Goal: Task Accomplishment & Management: Manage account settings

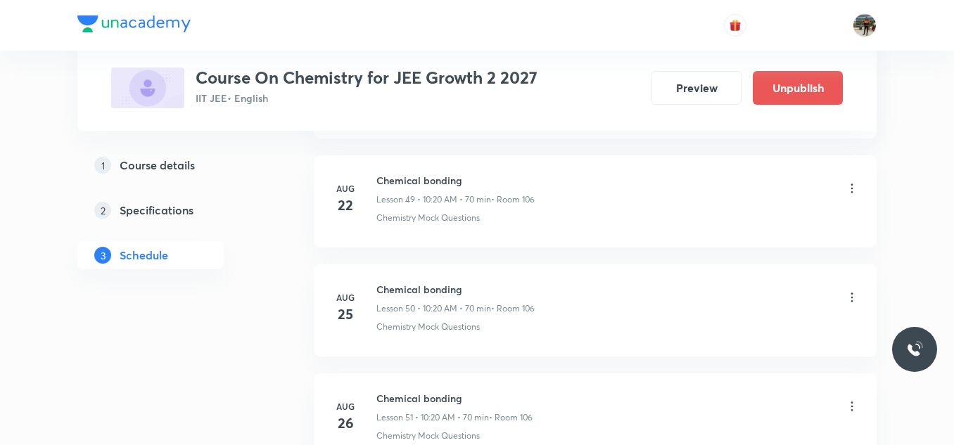
scroll to position [6463, 0]
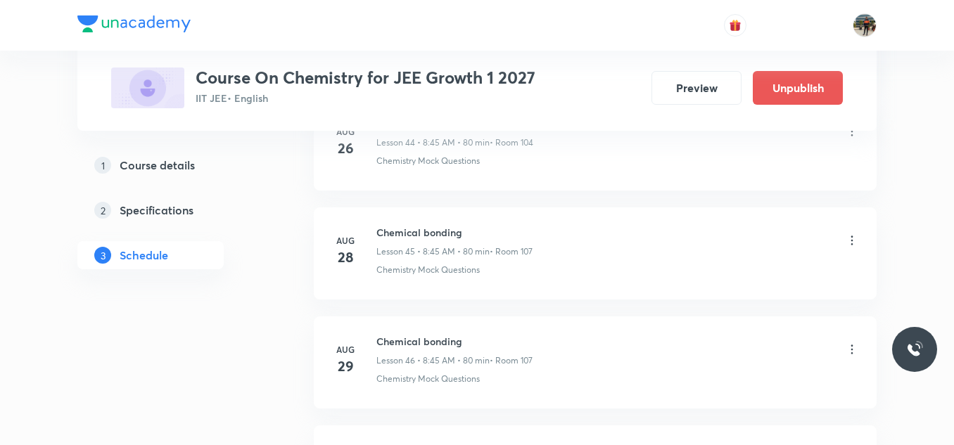
scroll to position [5808, 0]
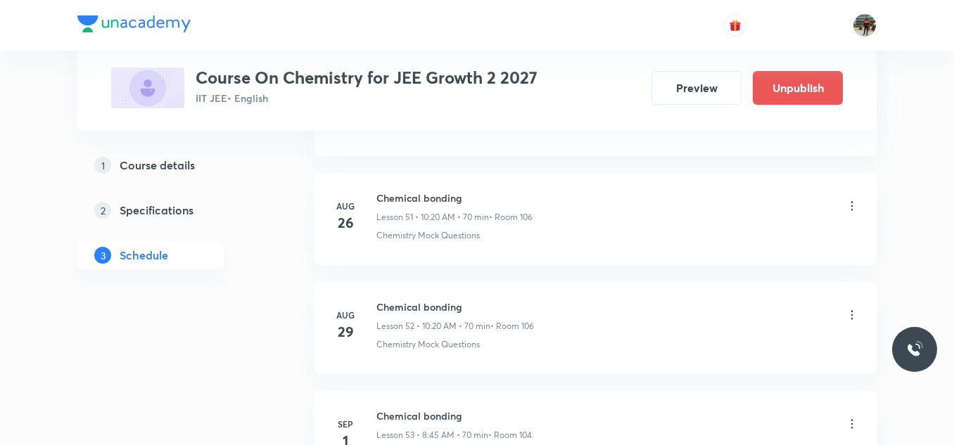
scroll to position [6463, 0]
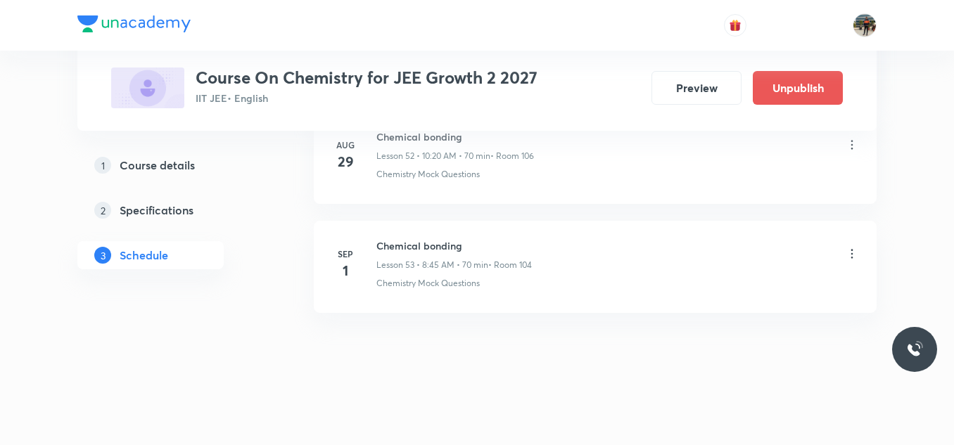
click at [202, 167] on div "1 Course details" at bounding box center [175, 165] width 163 height 17
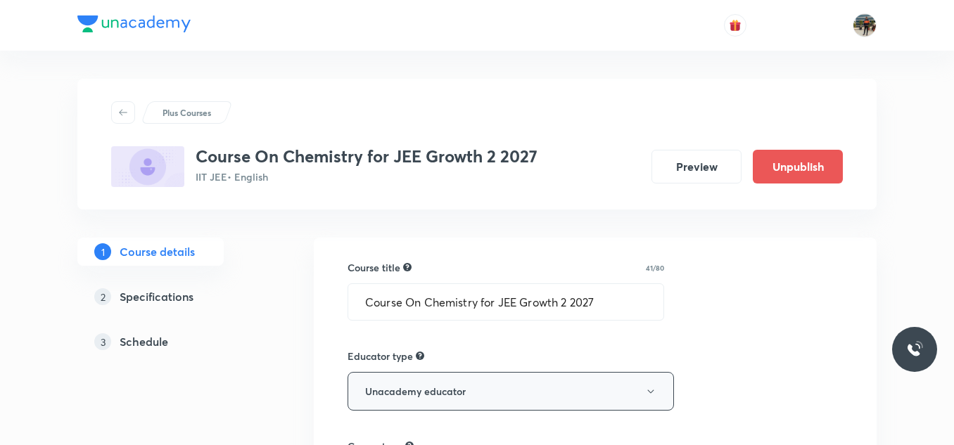
scroll to position [948, 0]
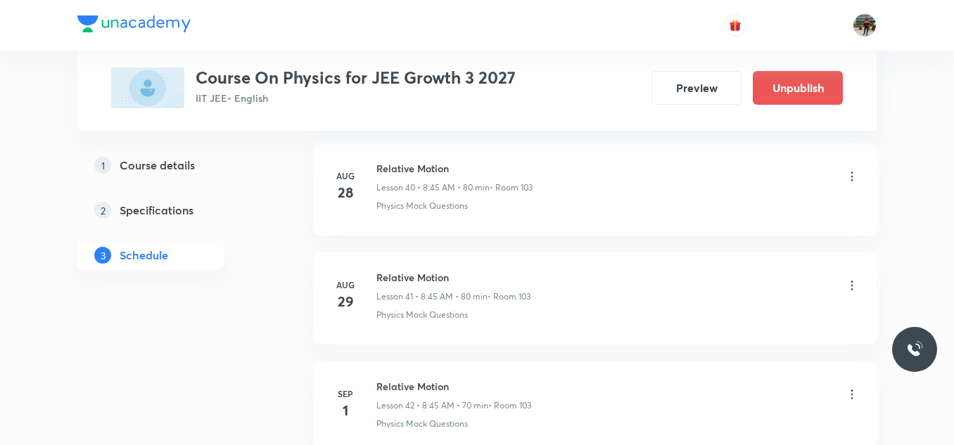
scroll to position [5354, 0]
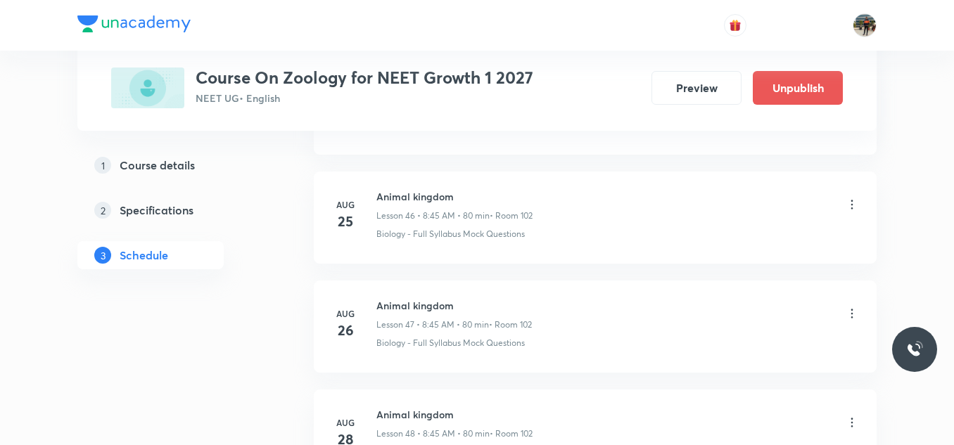
scroll to position [6135, 0]
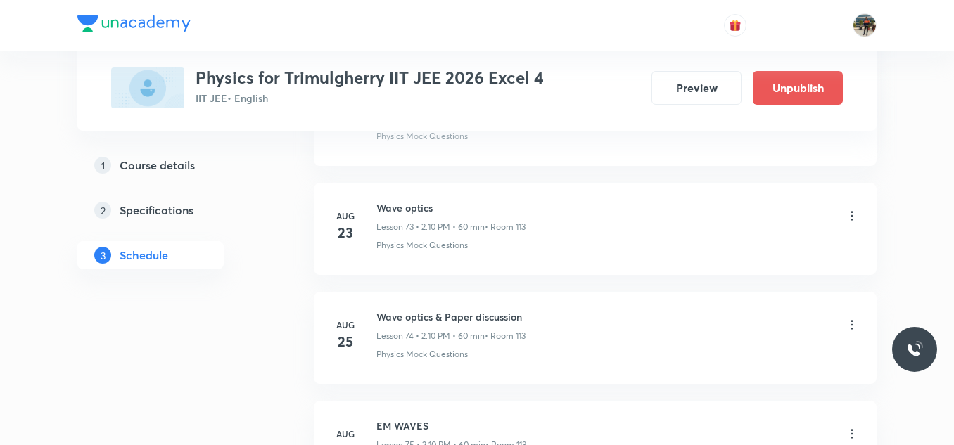
scroll to position [9170, 0]
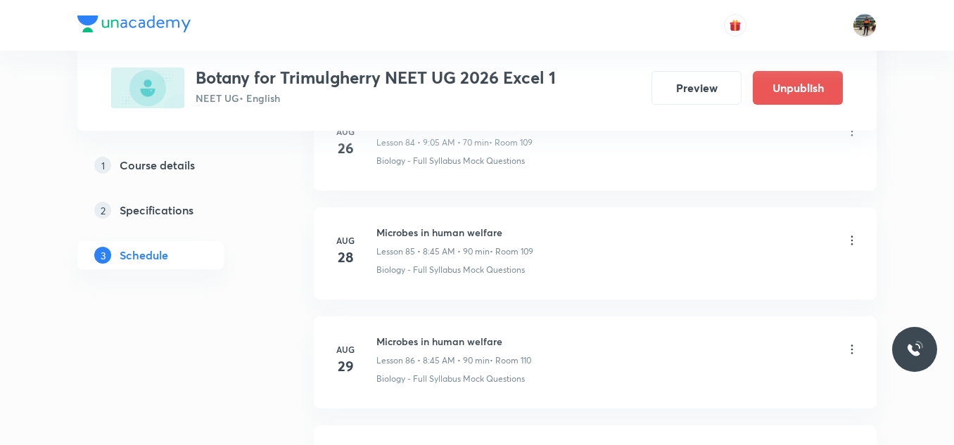
scroll to position [10171, 0]
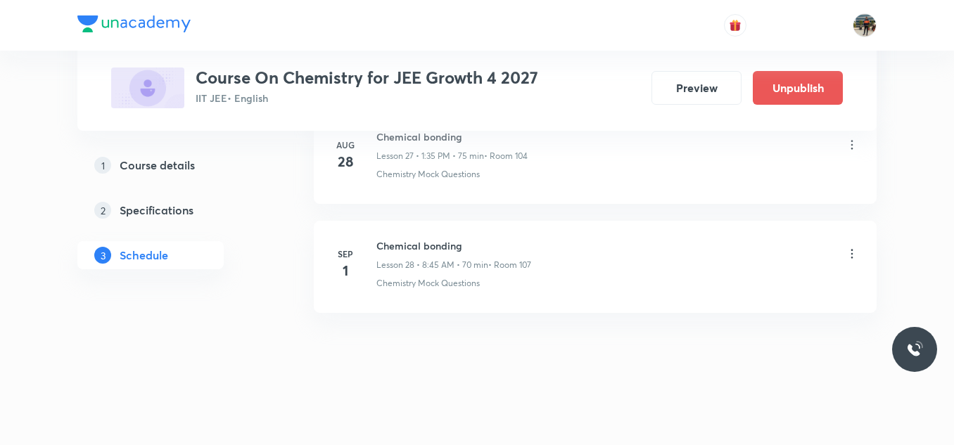
click at [853, 256] on icon at bounding box center [852, 254] width 14 height 14
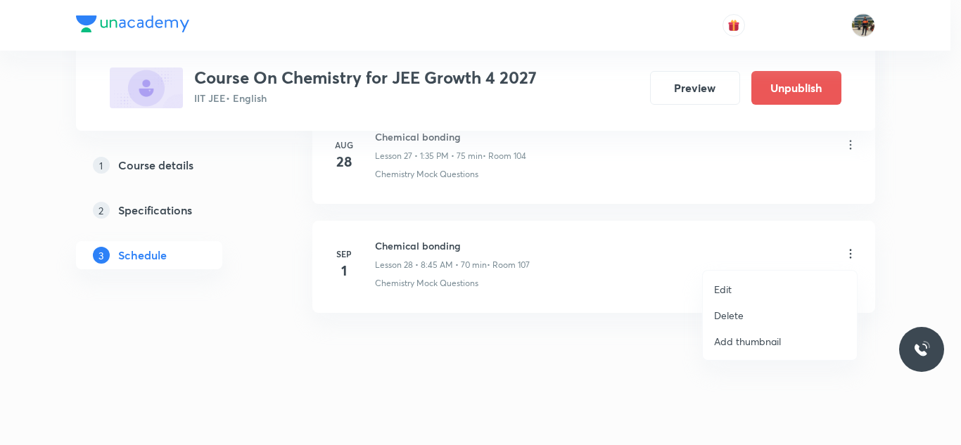
click at [725, 288] on p "Edit" at bounding box center [723, 289] width 18 height 15
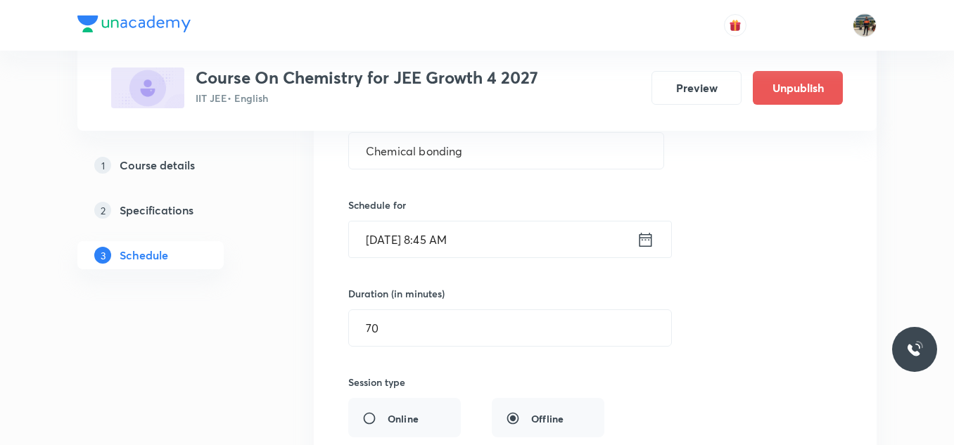
scroll to position [3232, 0]
click at [446, 323] on input "70" at bounding box center [510, 329] width 322 height 36
type input "7"
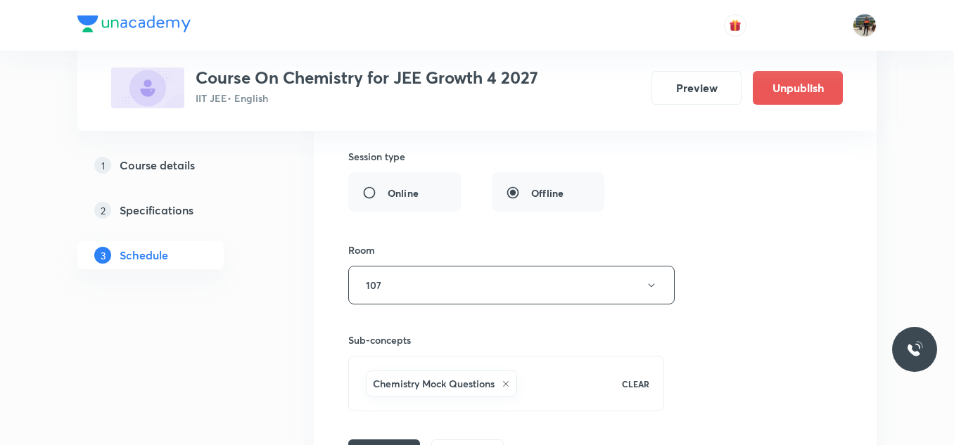
scroll to position [3631, 0]
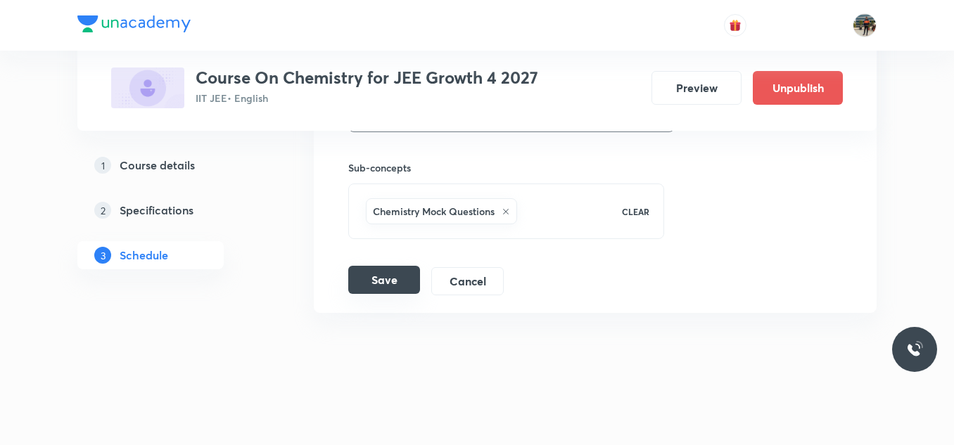
type input "60"
click at [393, 285] on button "Save" at bounding box center [384, 280] width 72 height 28
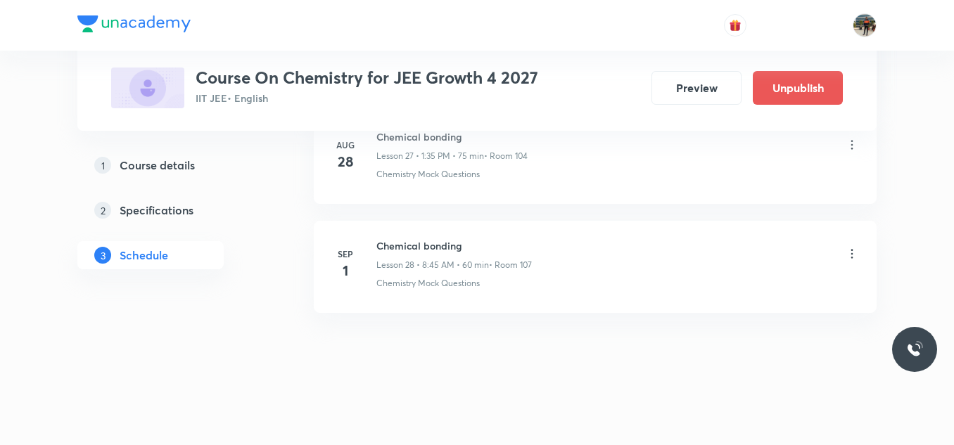
scroll to position [3090, 0]
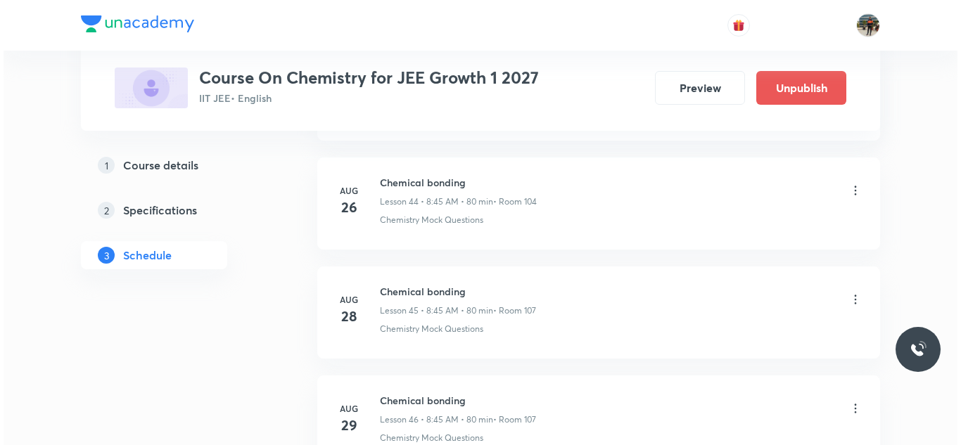
scroll to position [5808, 0]
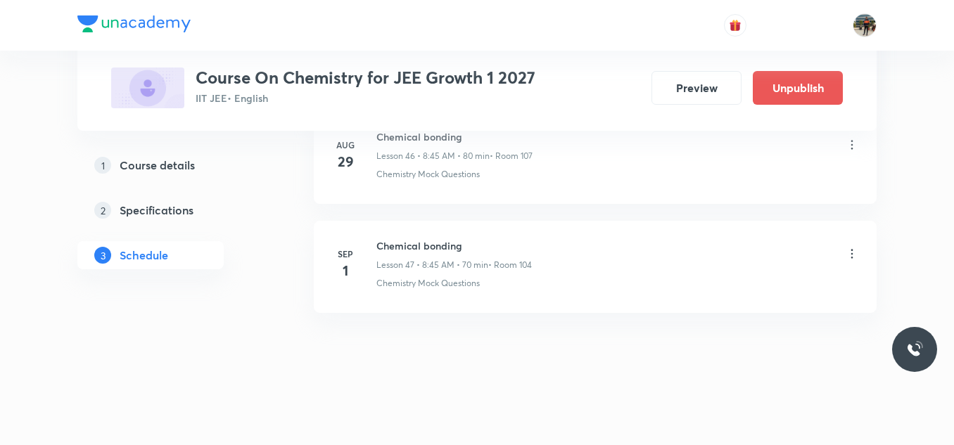
click at [850, 251] on icon at bounding box center [852, 254] width 14 height 14
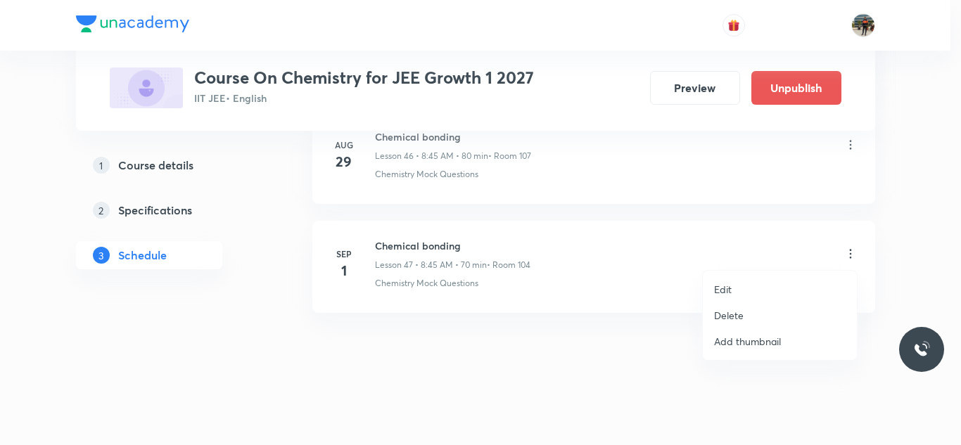
click at [730, 286] on p "Edit" at bounding box center [723, 289] width 18 height 15
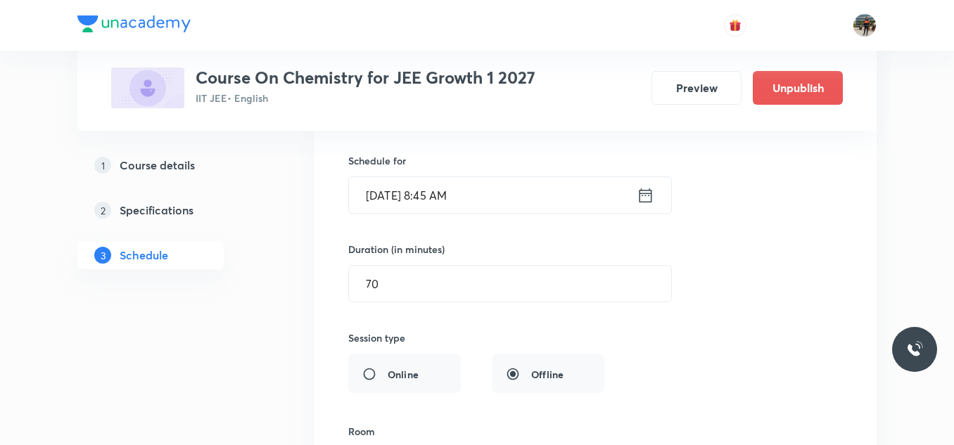
scroll to position [5348, 0]
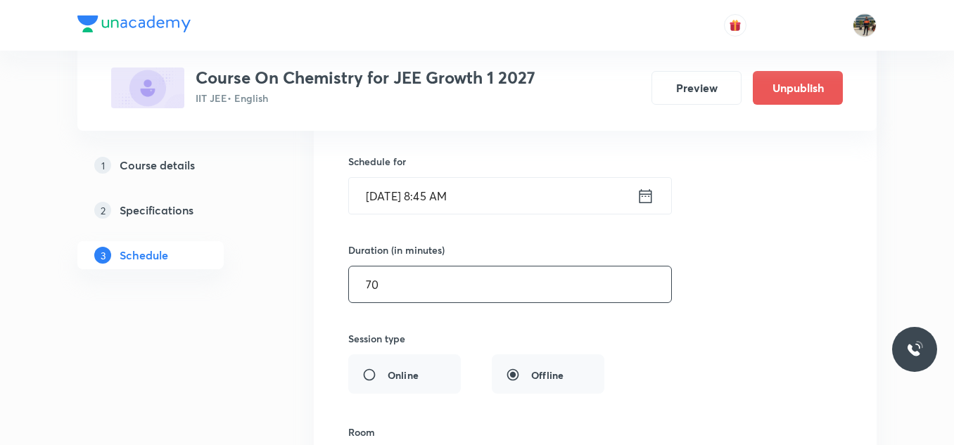
click at [402, 285] on input "70" at bounding box center [510, 285] width 322 height 36
type input "7"
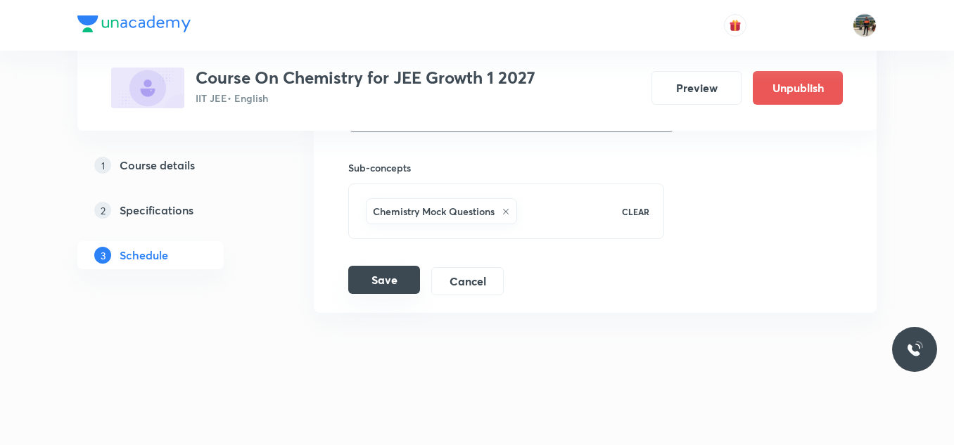
type input "60"
click at [384, 279] on button "Save" at bounding box center [384, 280] width 72 height 28
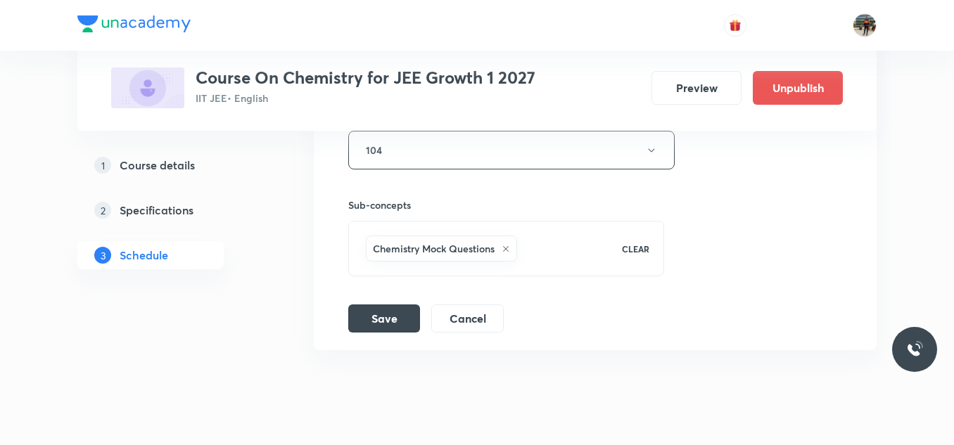
scroll to position [5727, 0]
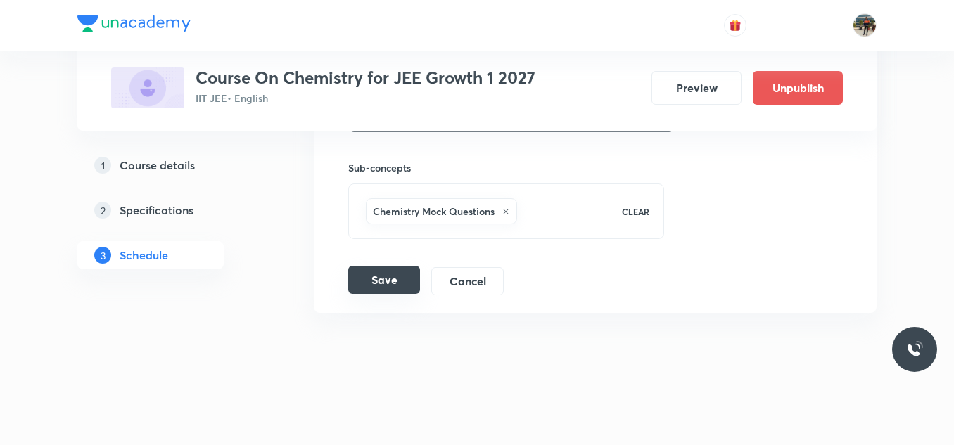
click at [391, 278] on button "Save" at bounding box center [384, 280] width 72 height 28
click at [462, 286] on button "Cancel" at bounding box center [467, 280] width 72 height 28
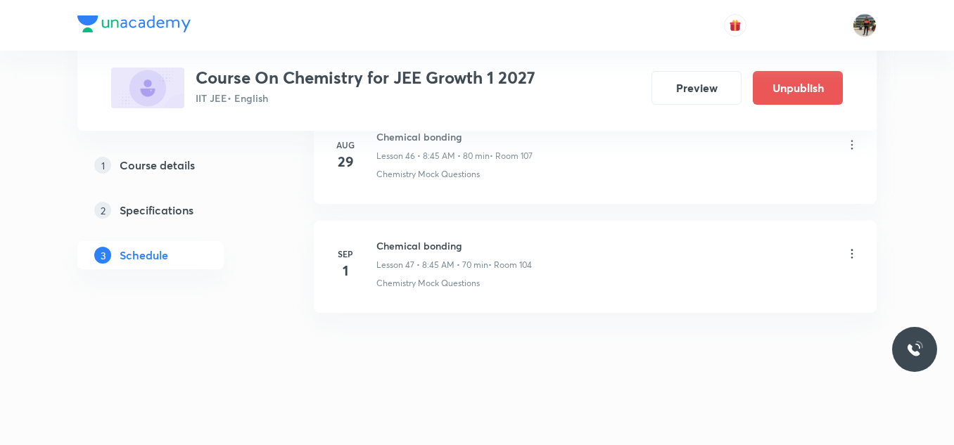
click at [856, 249] on icon at bounding box center [852, 254] width 14 height 14
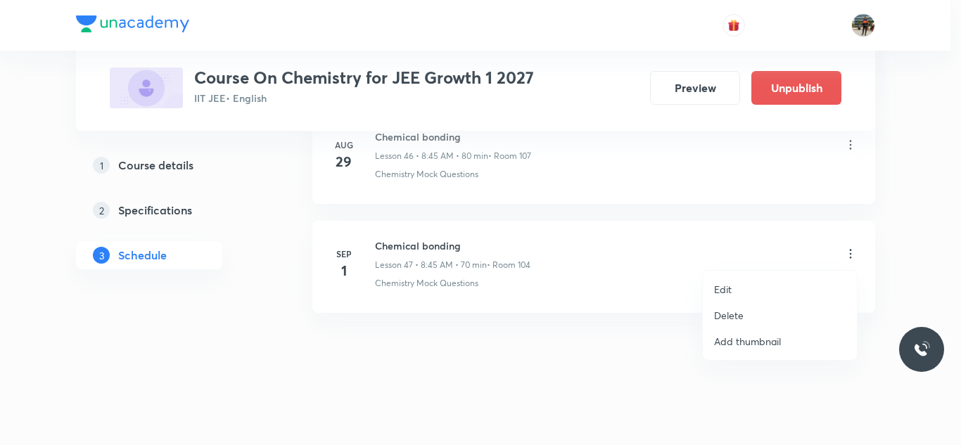
click at [742, 310] on p "Delete" at bounding box center [729, 315] width 30 height 15
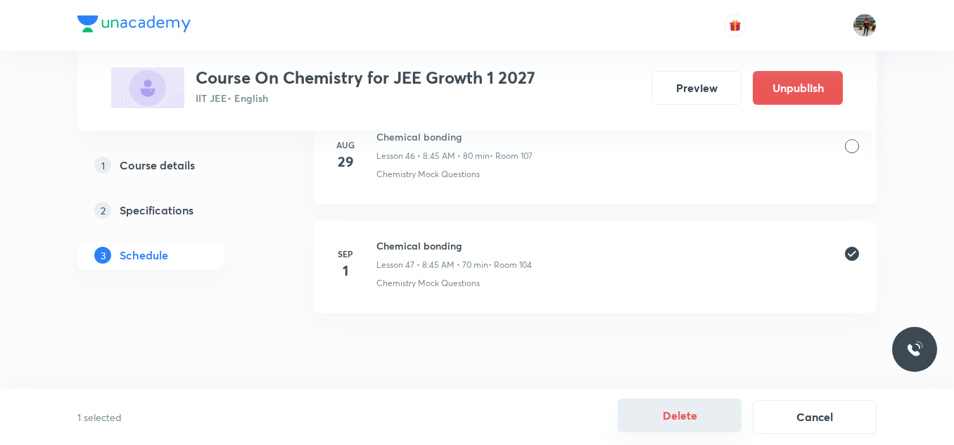
click at [669, 416] on button "Delete" at bounding box center [680, 416] width 124 height 34
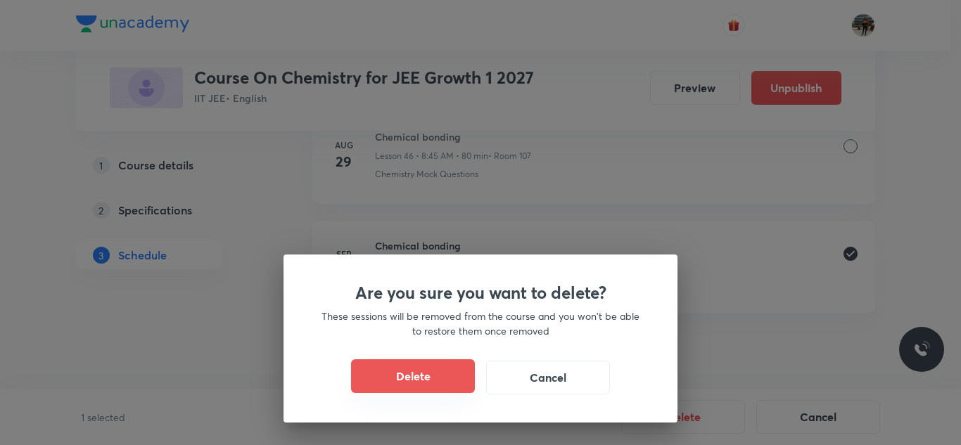
click at [441, 373] on button "Delete" at bounding box center [413, 377] width 124 height 34
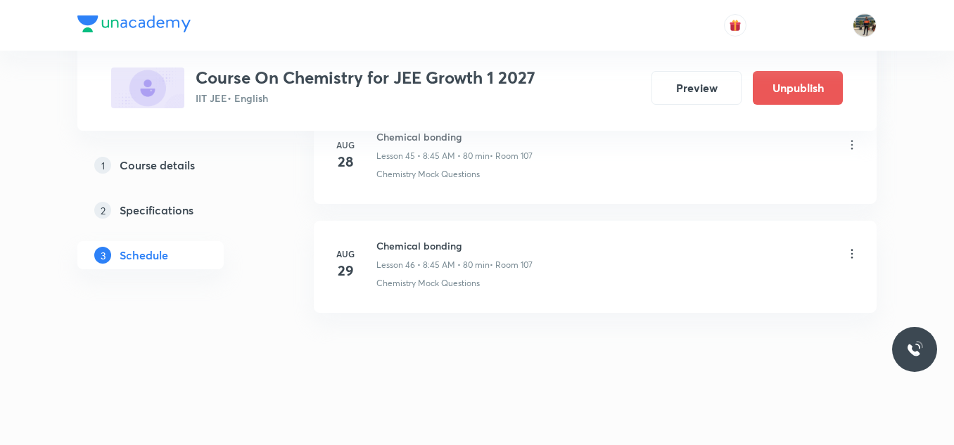
scroll to position [5053, 0]
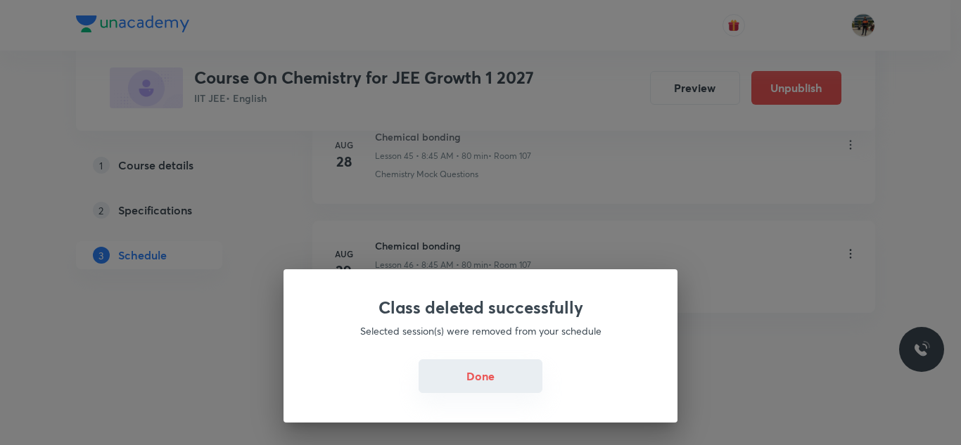
click at [466, 375] on button "Done" at bounding box center [481, 377] width 124 height 34
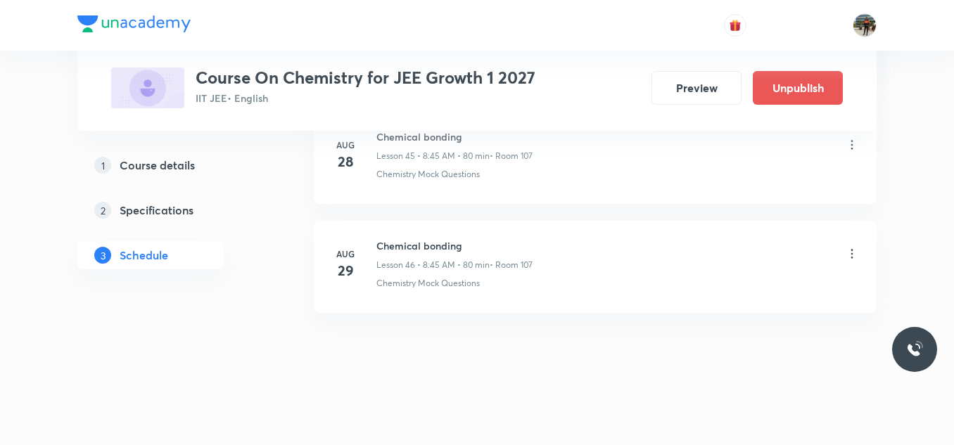
click at [410, 243] on h6 "Chemical bonding" at bounding box center [454, 246] width 156 height 15
copy h6 "Chemical bonding"
click at [410, 243] on h6 "Chemical bonding" at bounding box center [454, 246] width 156 height 15
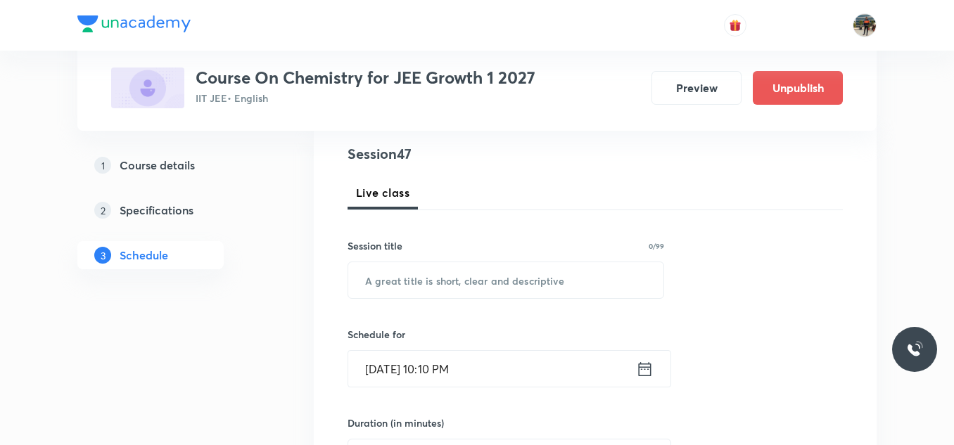
scroll to position [165, 0]
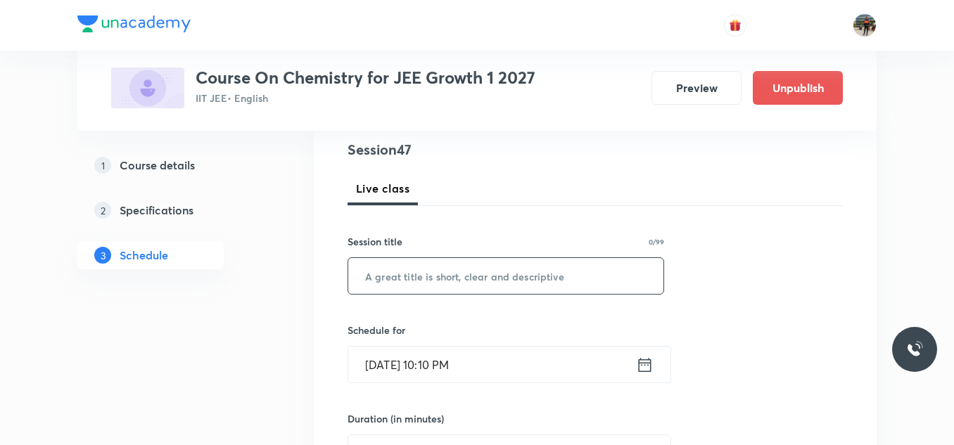
click at [400, 269] on input "text" at bounding box center [505, 276] width 315 height 36
paste input "Chemical bonding"
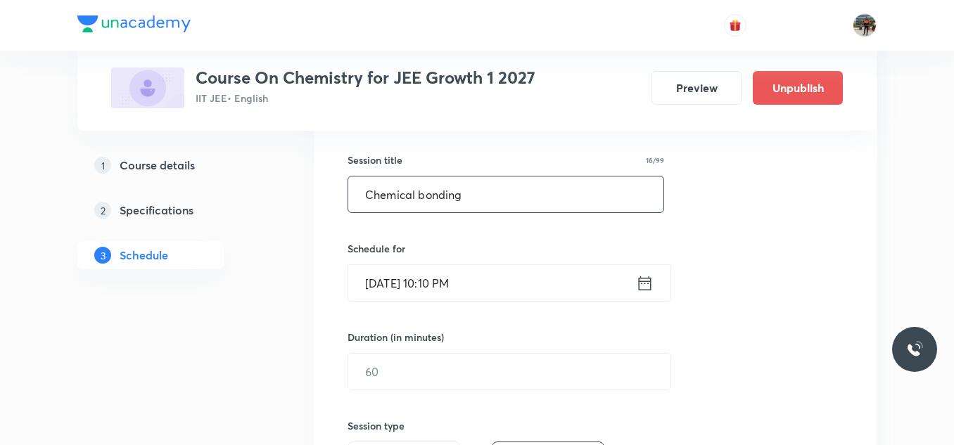
scroll to position [247, 0]
type input "Chemical bonding"
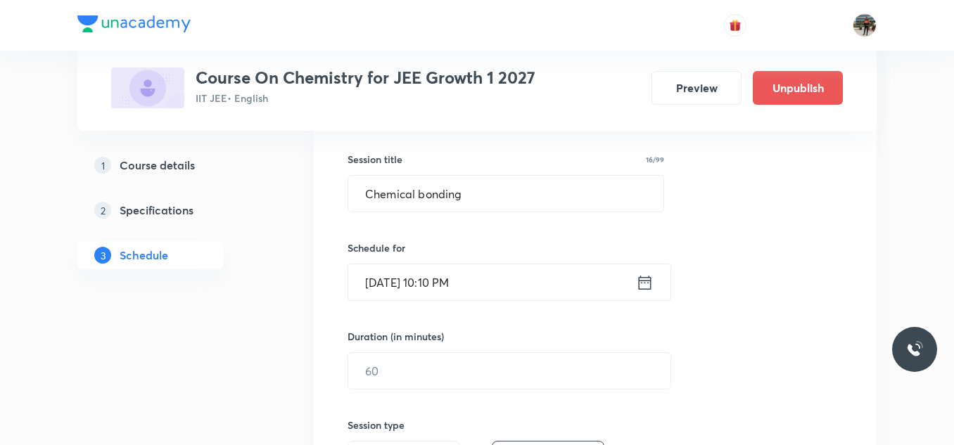
click at [645, 282] on icon at bounding box center [645, 282] width 13 height 14
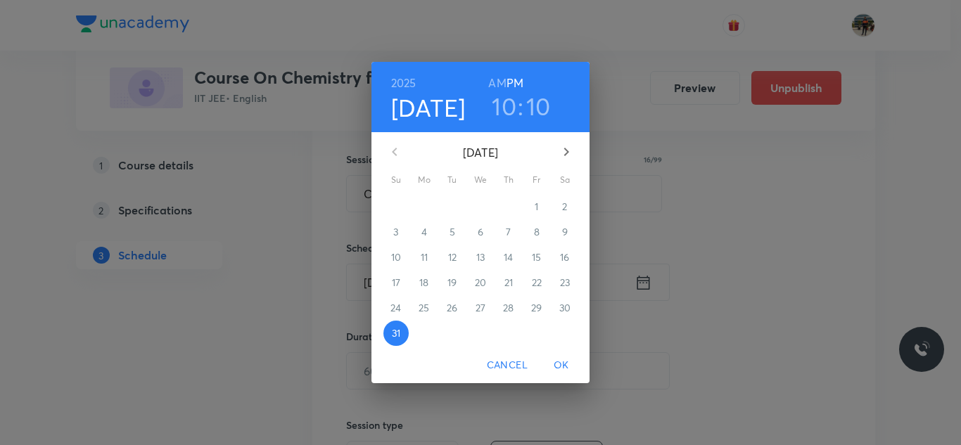
click at [576, 150] on button "button" at bounding box center [567, 152] width 34 height 34
click at [426, 208] on span "1" at bounding box center [424, 207] width 25 height 14
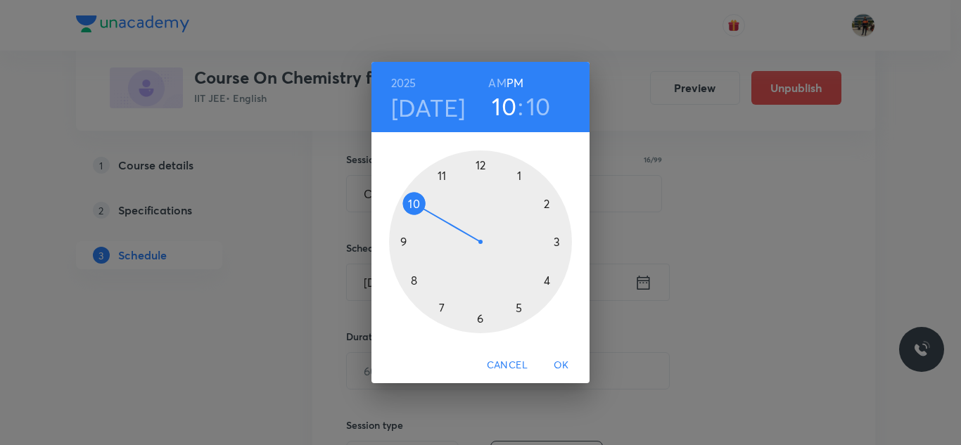
click at [501, 83] on h6 "AM" at bounding box center [497, 83] width 18 height 20
click at [412, 281] on div at bounding box center [480, 242] width 183 height 183
click at [401, 239] on div at bounding box center [480, 242] width 183 height 183
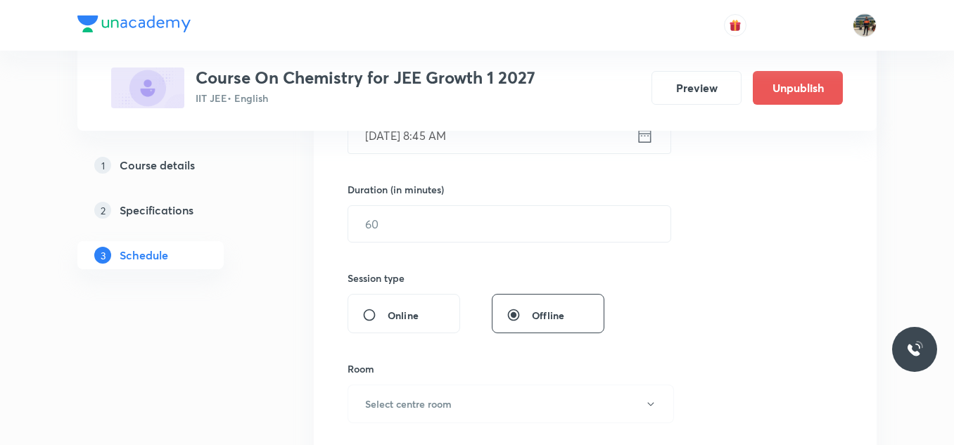
scroll to position [395, 0]
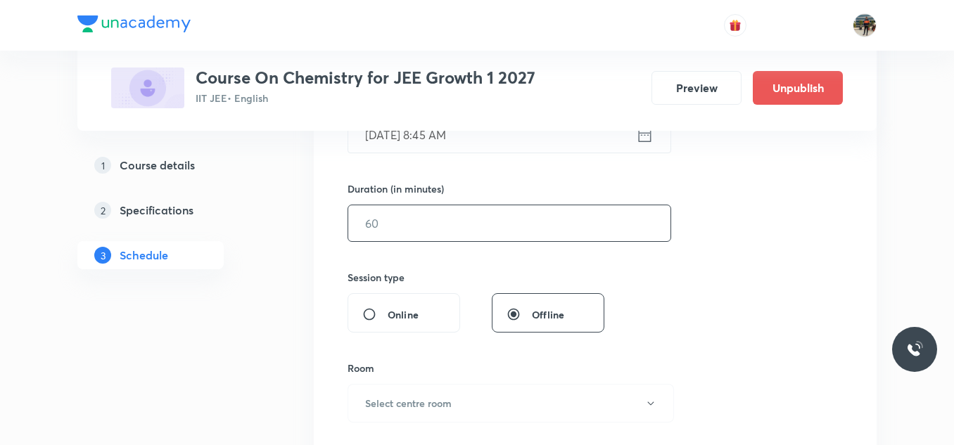
click at [400, 217] on input "text" at bounding box center [509, 223] width 322 height 36
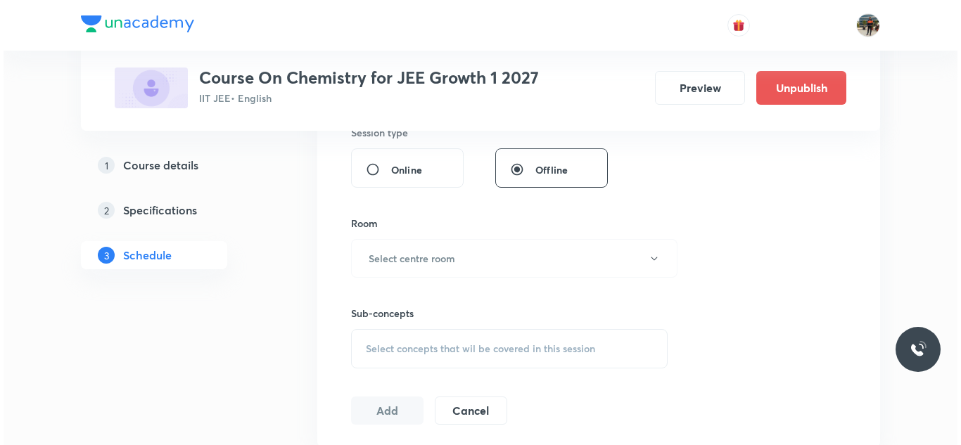
scroll to position [542, 0]
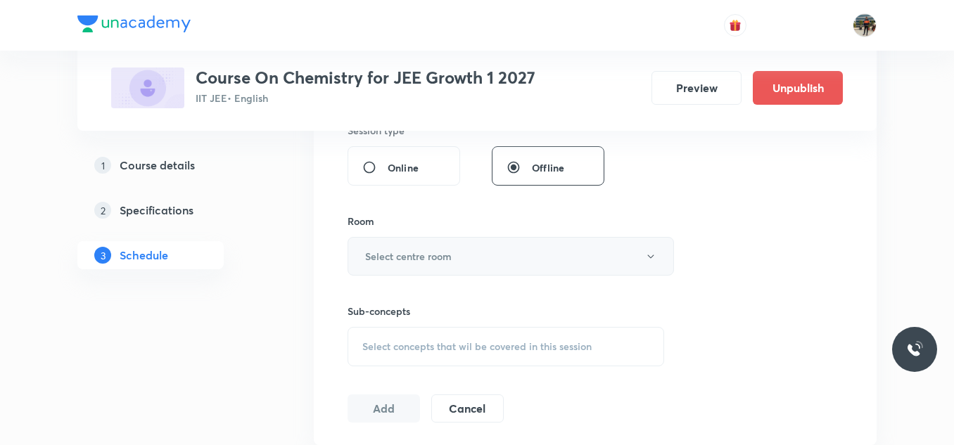
type input "60"
click at [382, 253] on h6 "Select centre room" at bounding box center [408, 256] width 87 height 15
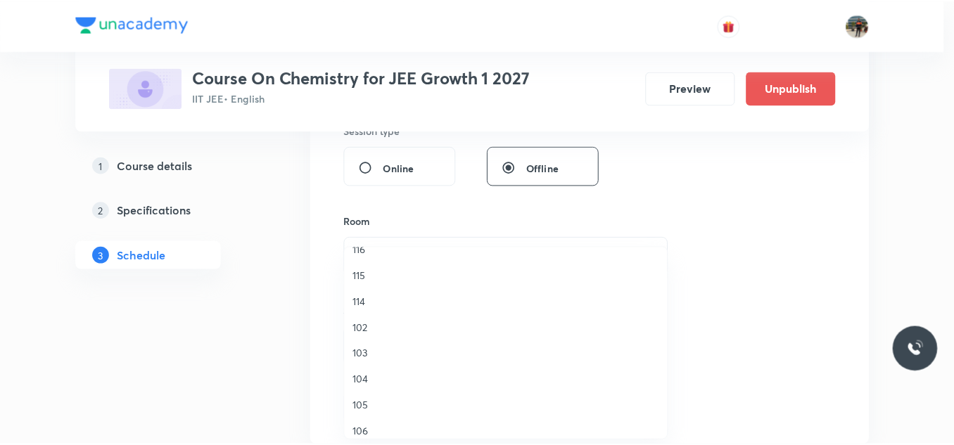
scroll to position [44, 0]
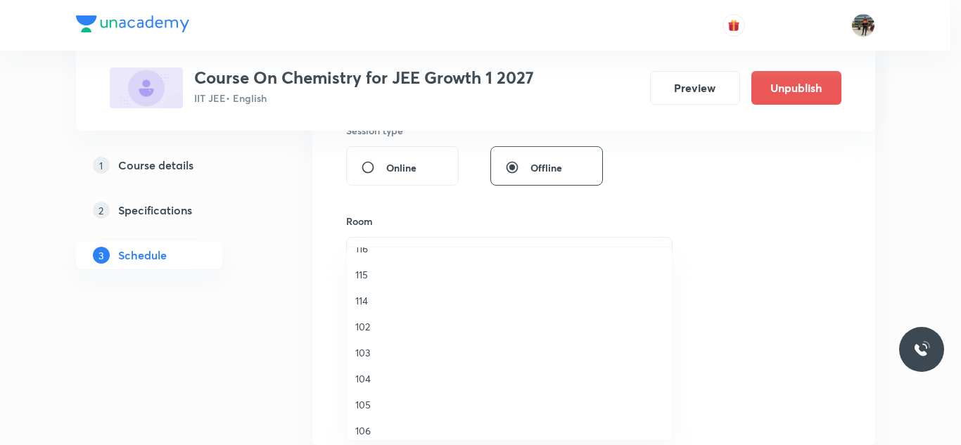
click at [357, 385] on span "104" at bounding box center [509, 379] width 308 height 15
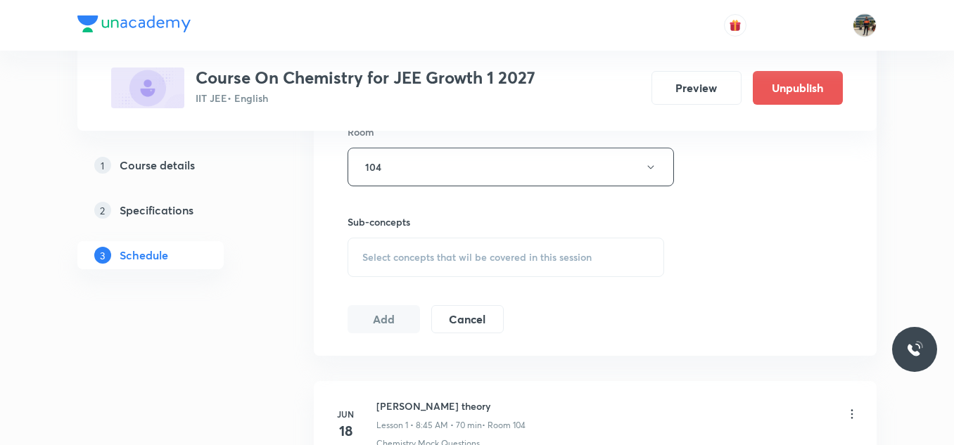
scroll to position [632, 0]
click at [373, 248] on div "Select concepts that wil be covered in this session" at bounding box center [506, 256] width 317 height 39
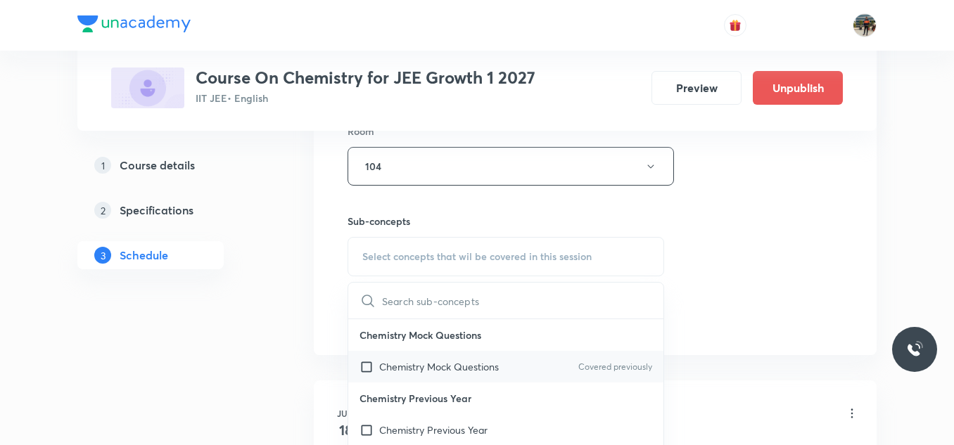
click at [363, 370] on input "checkbox" at bounding box center [370, 367] width 20 height 15
checkbox input "true"
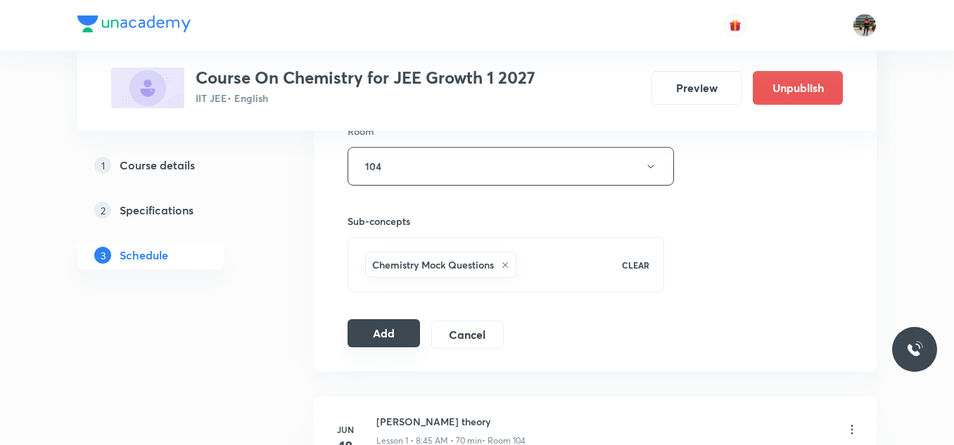
click at [351, 334] on button "Add" at bounding box center [384, 333] width 72 height 28
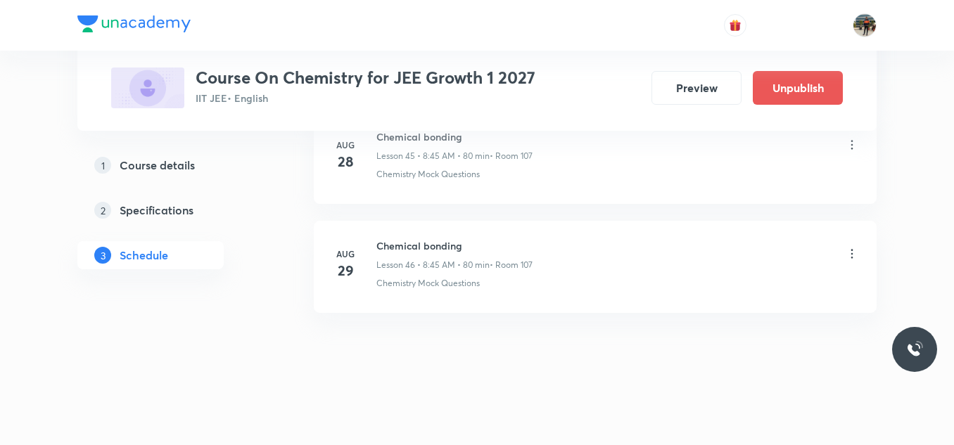
scroll to position [5162, 0]
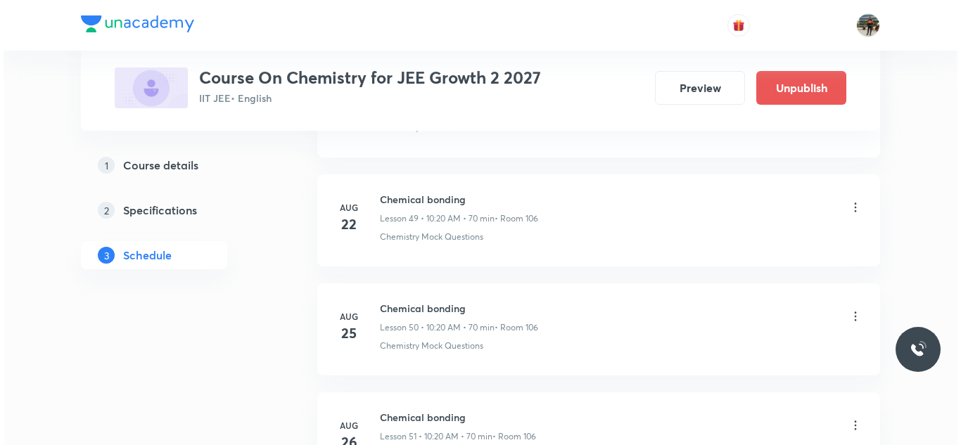
scroll to position [6463, 0]
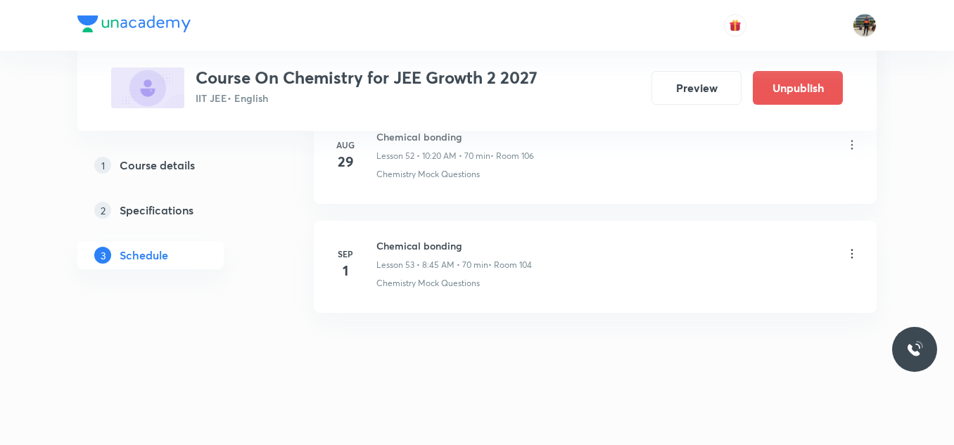
click at [856, 254] on icon at bounding box center [852, 254] width 14 height 14
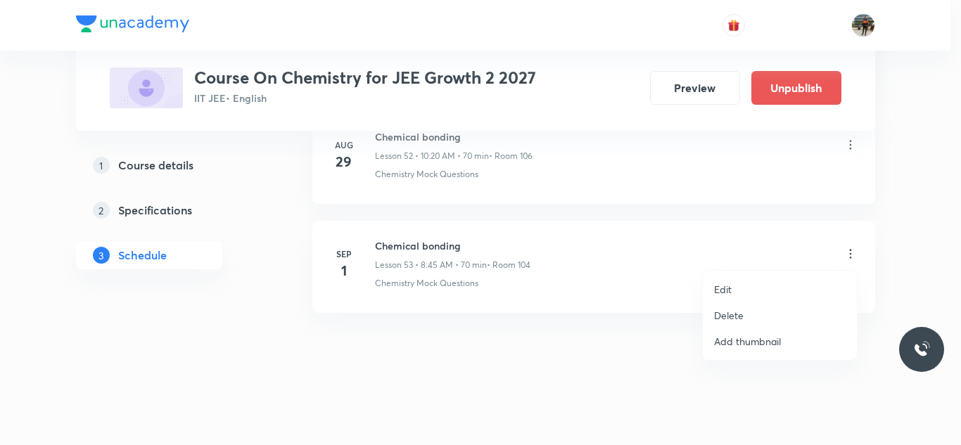
click at [725, 291] on p "Edit" at bounding box center [723, 289] width 18 height 15
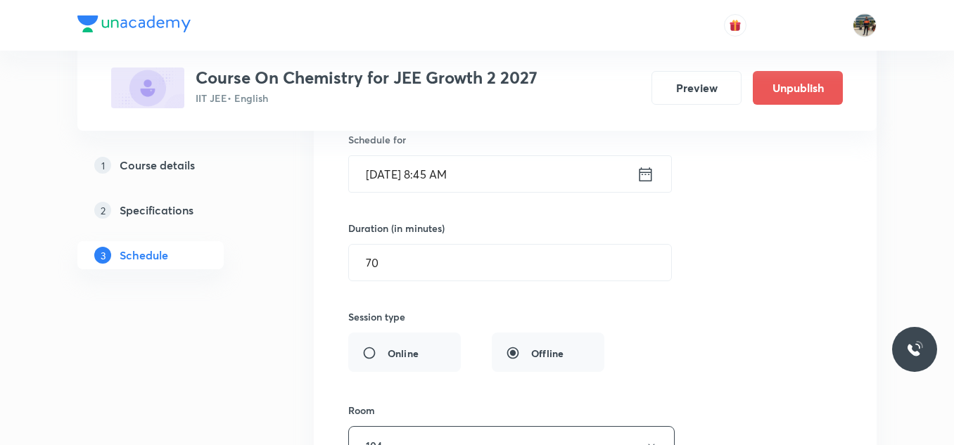
scroll to position [6021, 0]
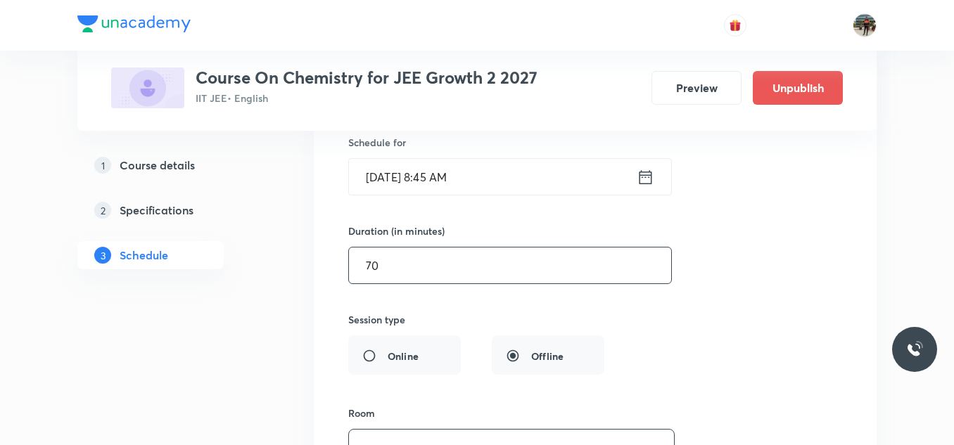
click at [387, 264] on input "70" at bounding box center [510, 266] width 322 height 36
type input "7"
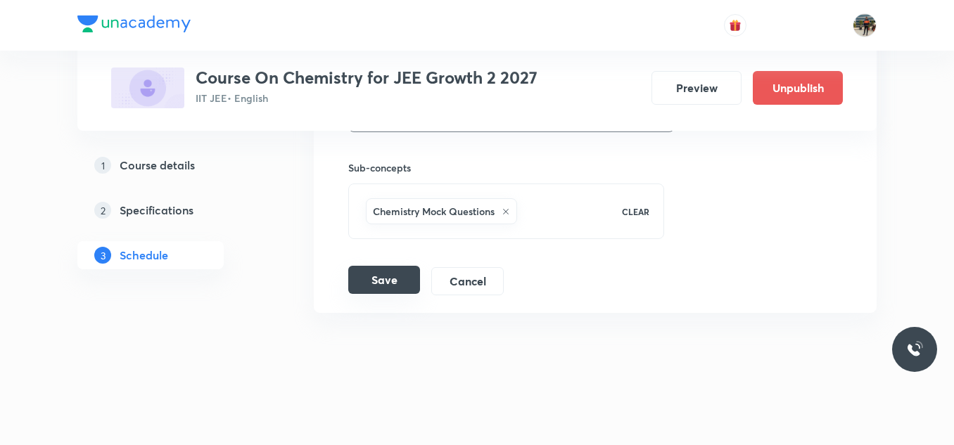
type input "60"
click at [378, 278] on button "Save" at bounding box center [384, 280] width 72 height 28
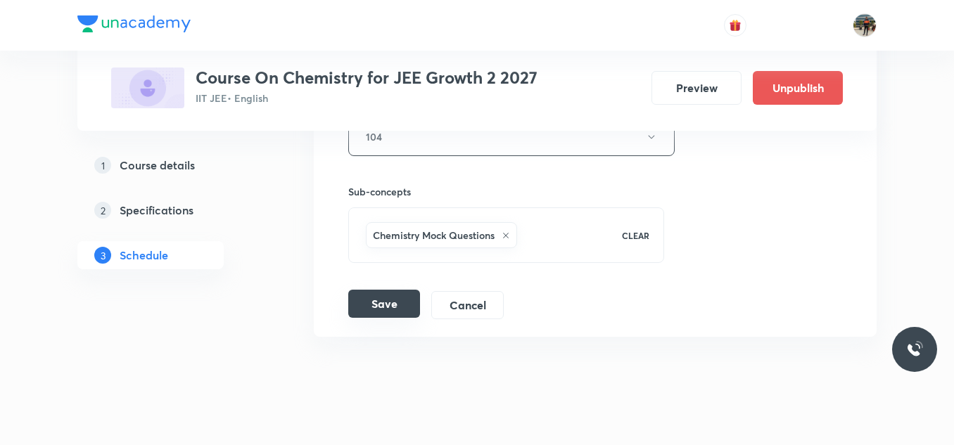
click at [367, 305] on button "Save" at bounding box center [384, 304] width 72 height 28
click at [447, 308] on button "Cancel" at bounding box center [467, 305] width 72 height 28
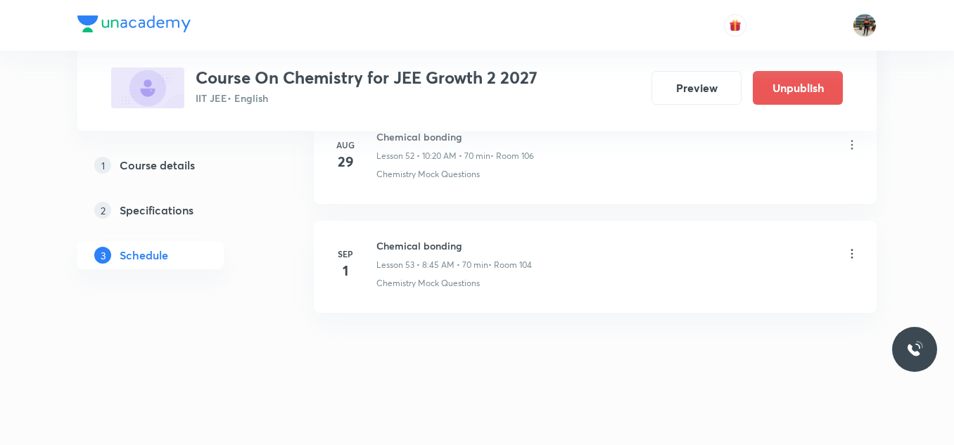
scroll to position [5816, 0]
click at [853, 255] on icon at bounding box center [852, 254] width 14 height 14
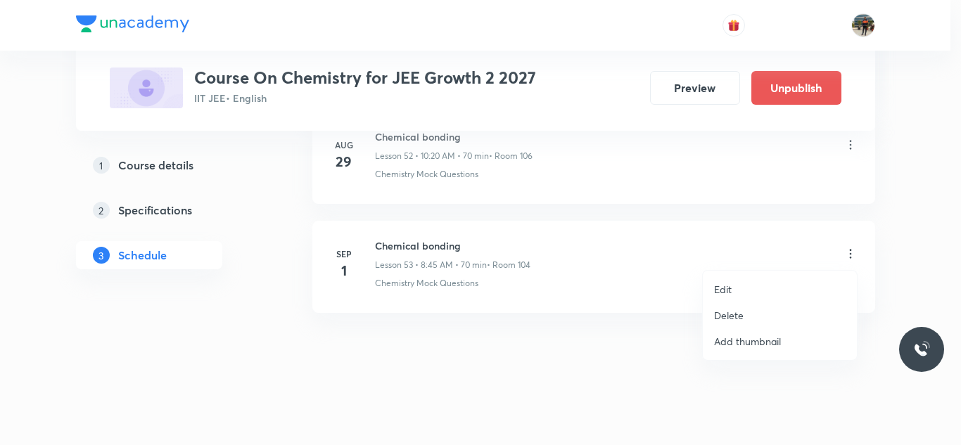
click at [731, 314] on p "Delete" at bounding box center [729, 315] width 30 height 15
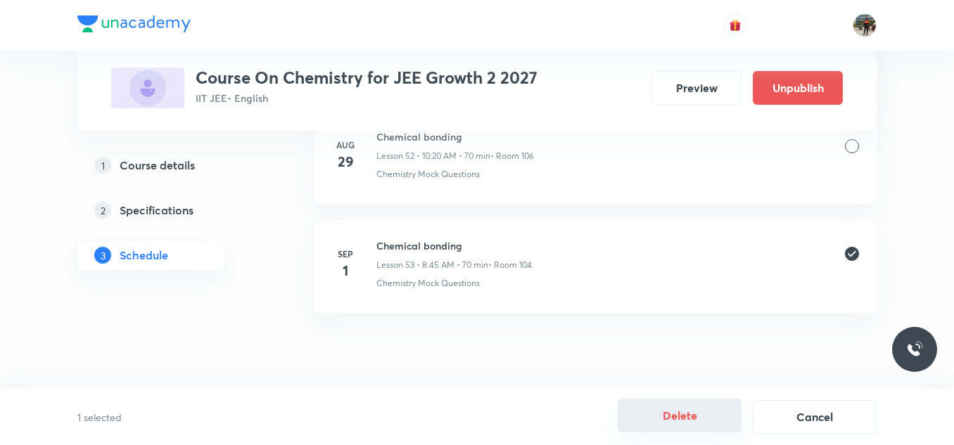
click at [656, 412] on button "Delete" at bounding box center [680, 416] width 124 height 34
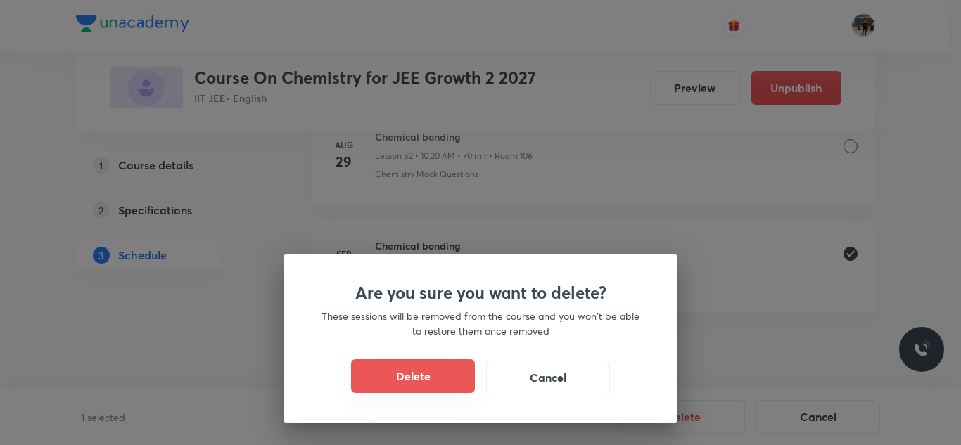
click at [433, 379] on button "Delete" at bounding box center [413, 377] width 124 height 34
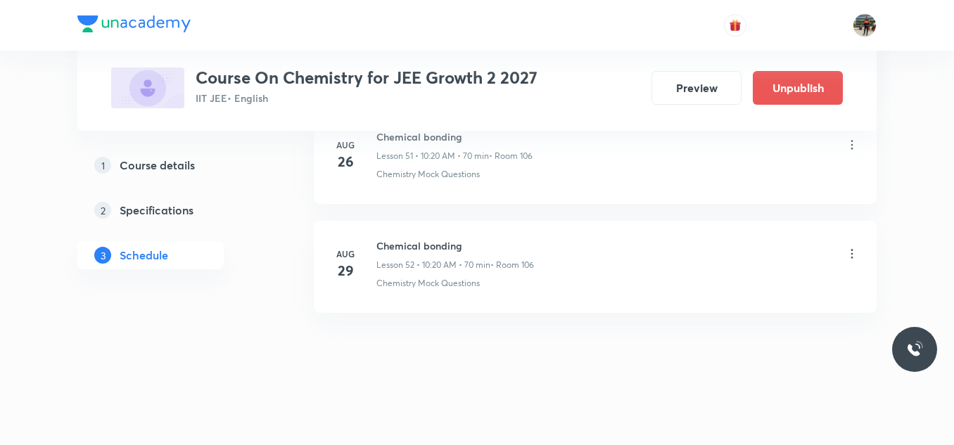
scroll to position [5707, 0]
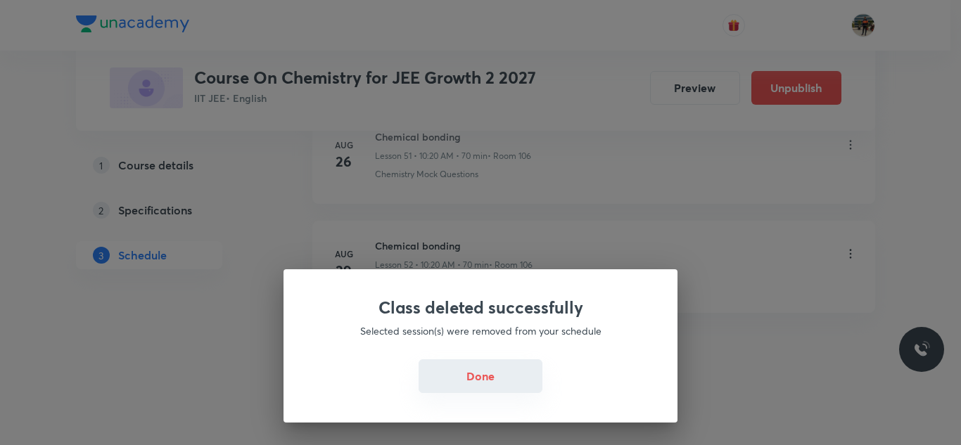
click at [464, 369] on button "Done" at bounding box center [481, 377] width 124 height 34
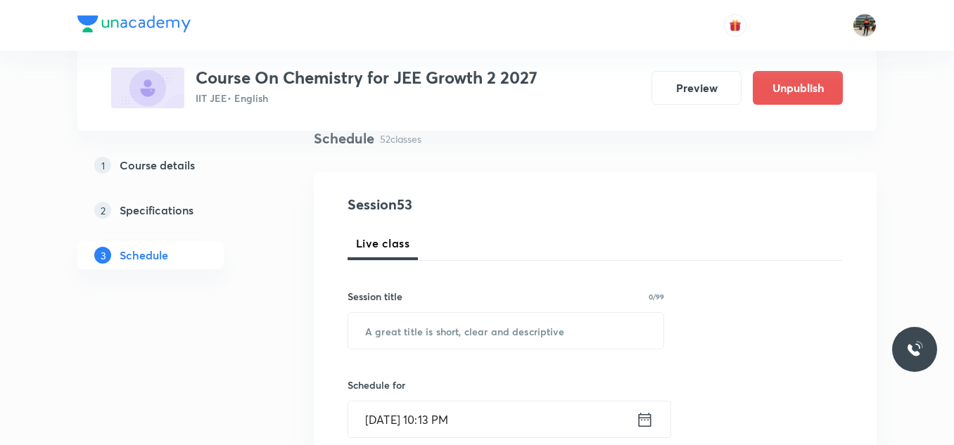
click at [179, 167] on h5 "Course details" at bounding box center [157, 165] width 75 height 17
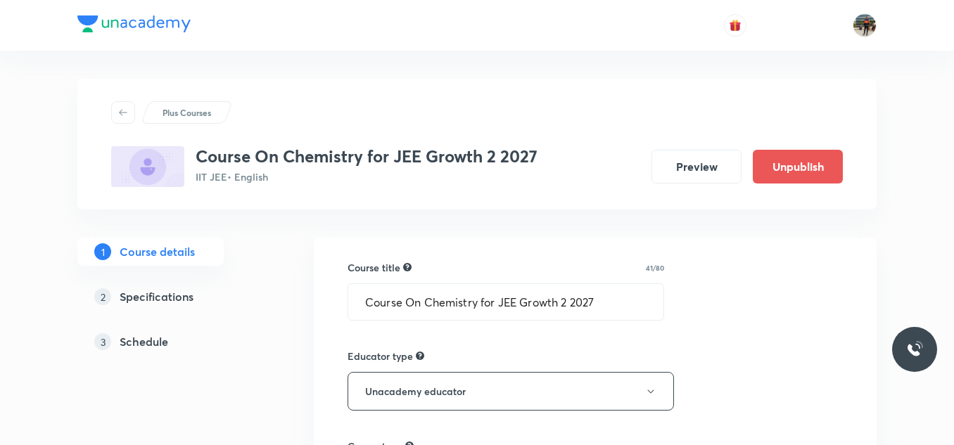
click at [143, 341] on h5 "Schedule" at bounding box center [144, 342] width 49 height 17
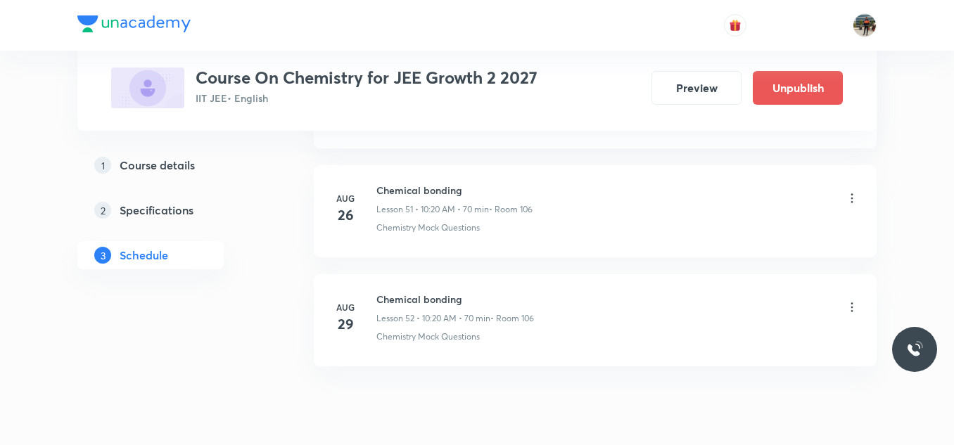
scroll to position [6354, 0]
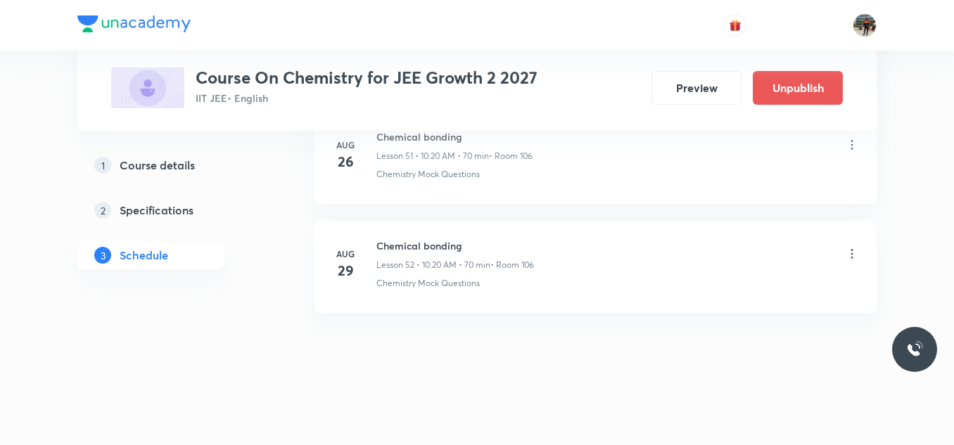
click at [404, 239] on h6 "Chemical bonding" at bounding box center [455, 246] width 158 height 15
copy h6 "Chemical bonding"
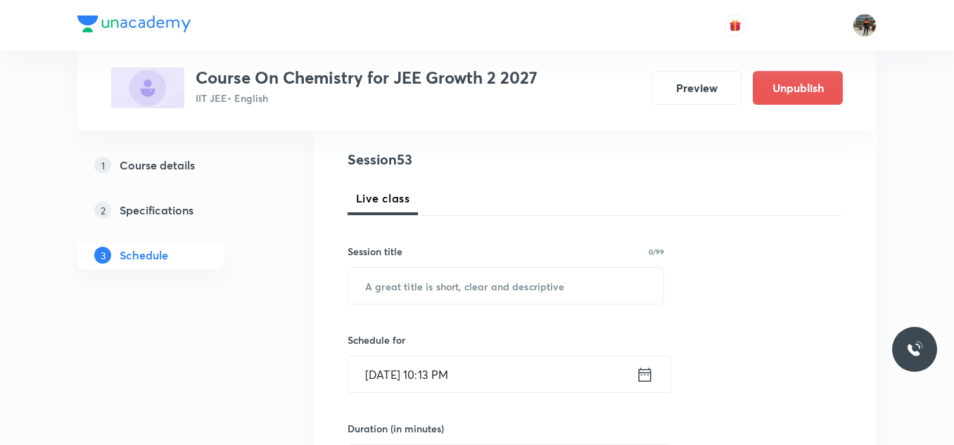
scroll to position [155, 0]
click at [394, 273] on input "text" at bounding box center [505, 285] width 315 height 36
paste input "Chemical bonding"
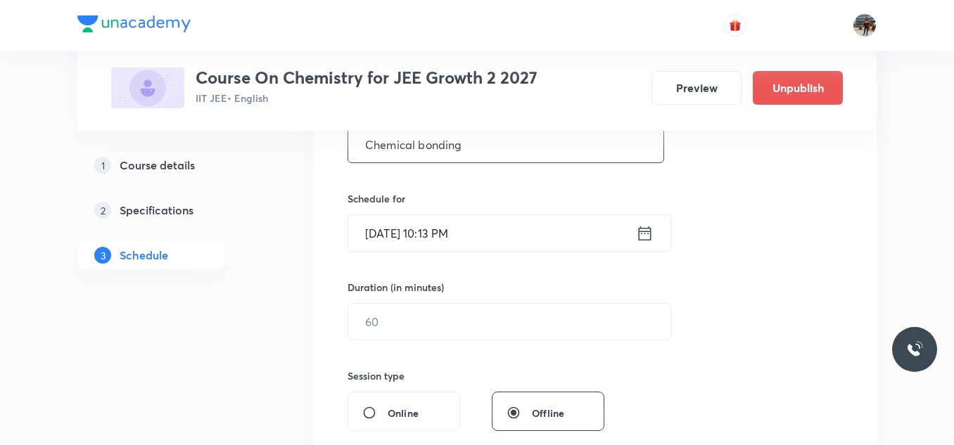
scroll to position [297, 0]
type input "Chemical bonding"
click at [646, 236] on icon at bounding box center [645, 233] width 18 height 20
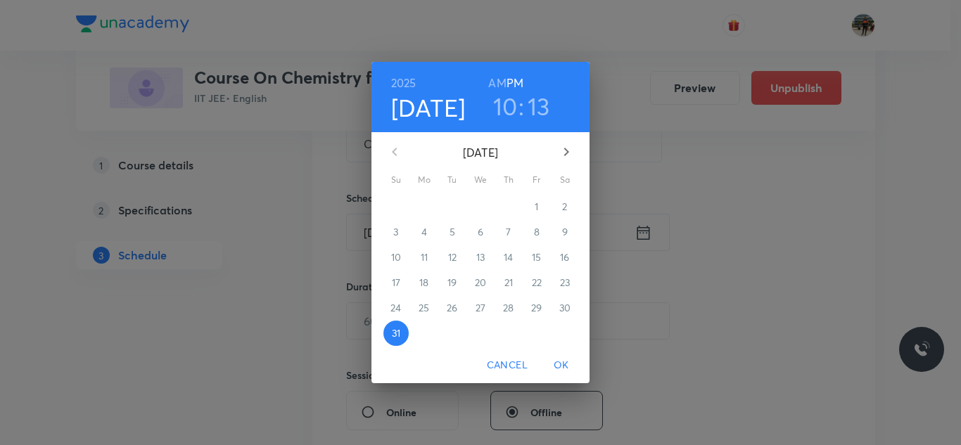
click at [566, 151] on icon "button" at bounding box center [566, 152] width 5 height 8
click at [426, 205] on span "1" at bounding box center [424, 207] width 25 height 14
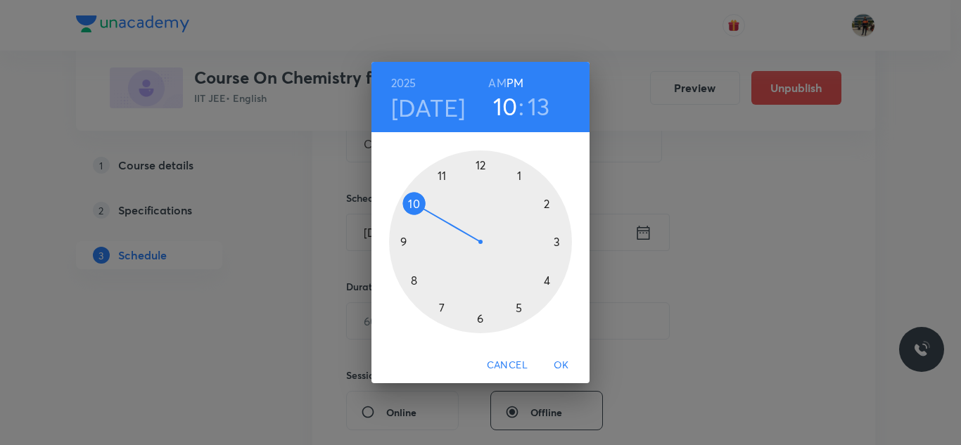
click at [495, 84] on h6 "AM" at bounding box center [497, 83] width 18 height 20
click at [417, 279] on div at bounding box center [480, 242] width 183 height 183
click at [405, 243] on div at bounding box center [480, 242] width 183 height 183
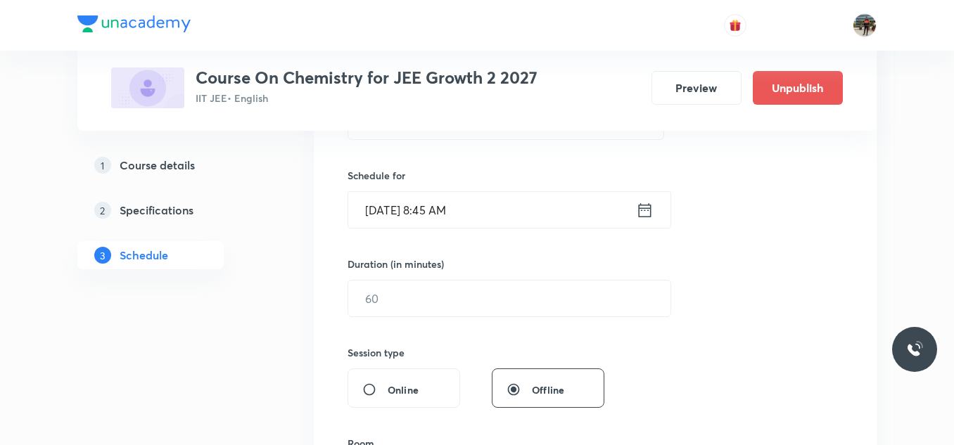
scroll to position [324, 0]
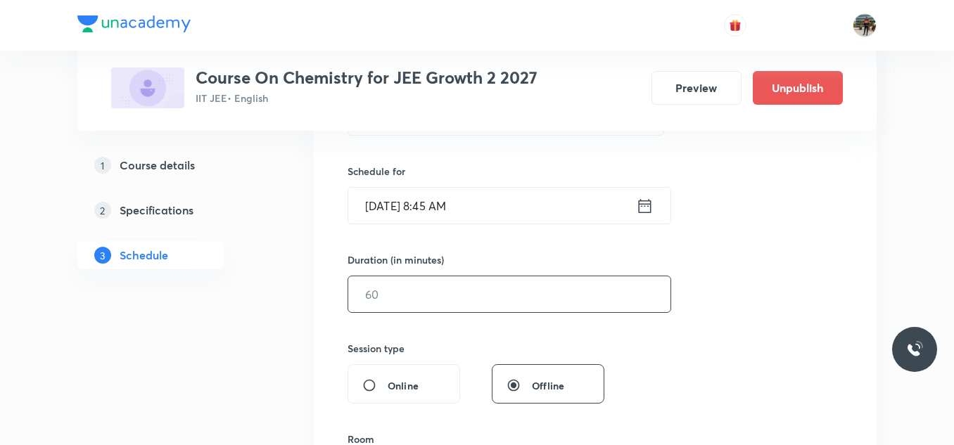
click at [419, 285] on input "text" at bounding box center [509, 295] width 322 height 36
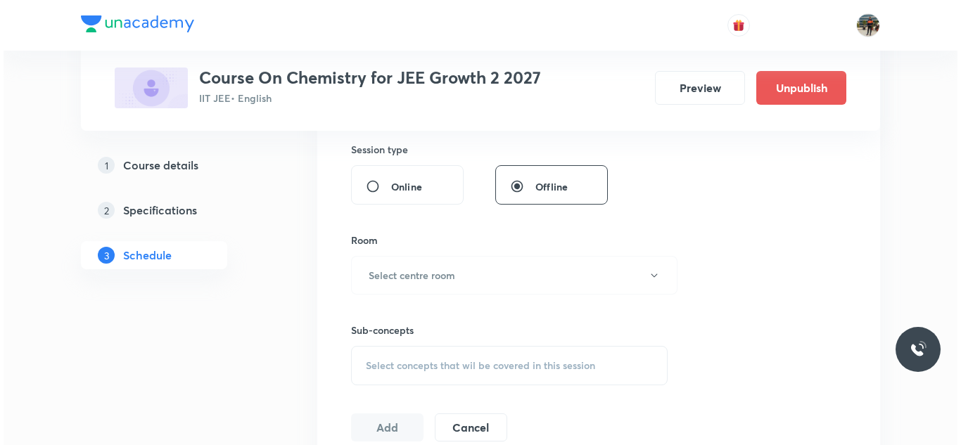
scroll to position [528, 0]
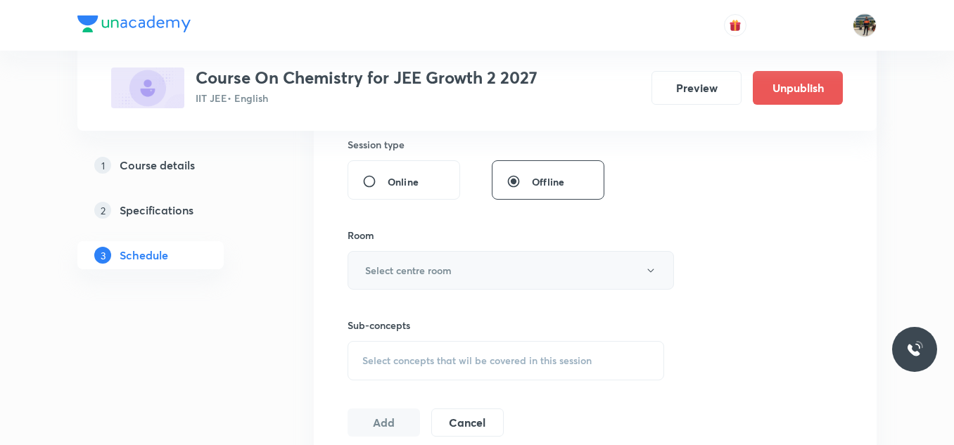
type input "60"
click at [415, 272] on h6 "Select centre room" at bounding box center [408, 270] width 87 height 15
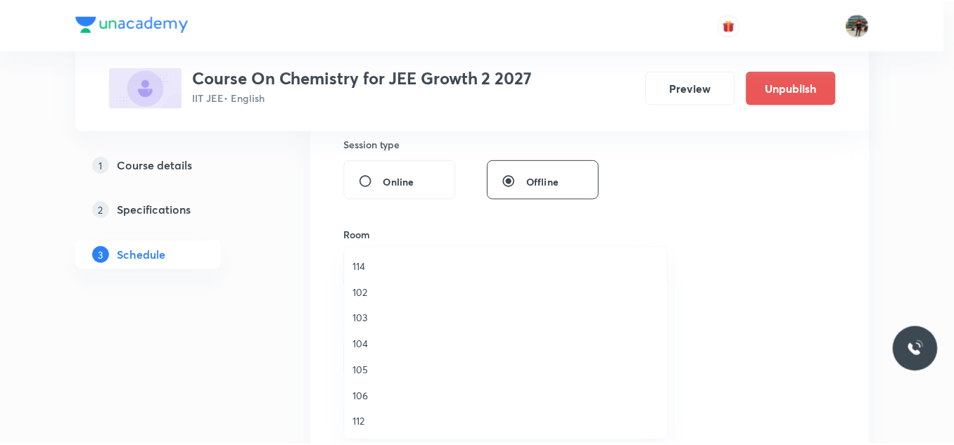
scroll to position [79, 0]
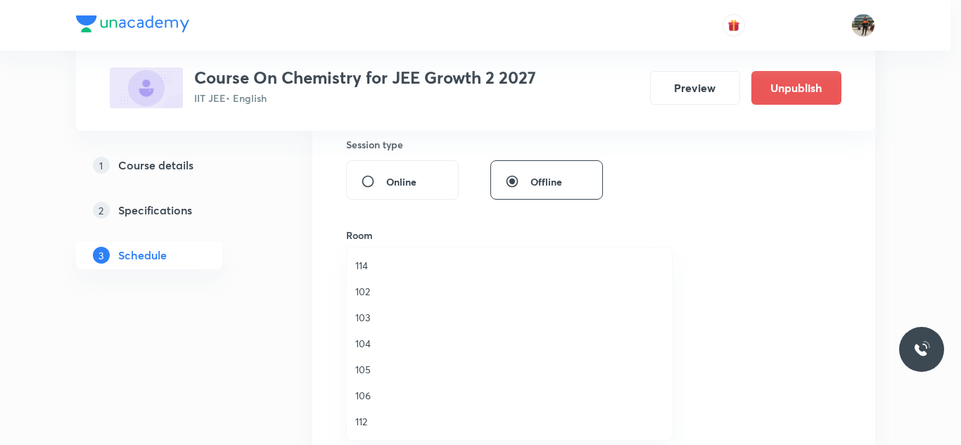
click at [366, 393] on span "106" at bounding box center [509, 395] width 308 height 15
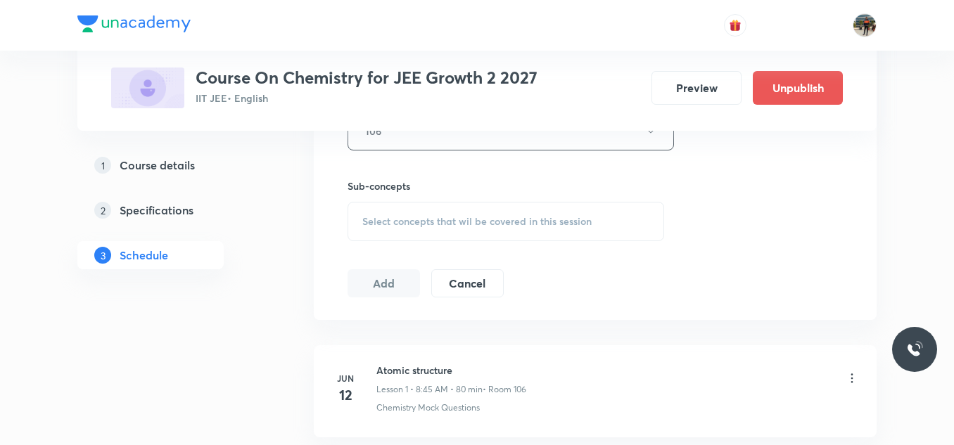
scroll to position [668, 0]
click at [376, 229] on div "Select concepts that wil be covered in this session" at bounding box center [506, 220] width 317 height 39
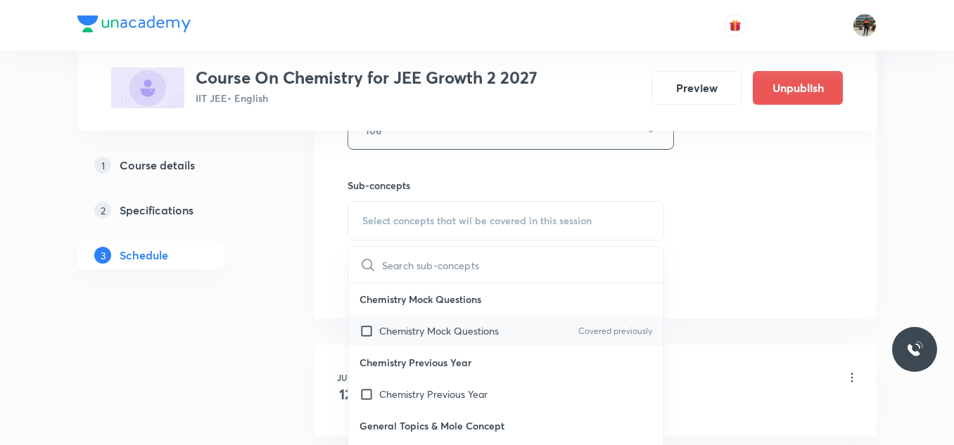
click at [368, 328] on input "checkbox" at bounding box center [370, 331] width 20 height 15
checkbox input "true"
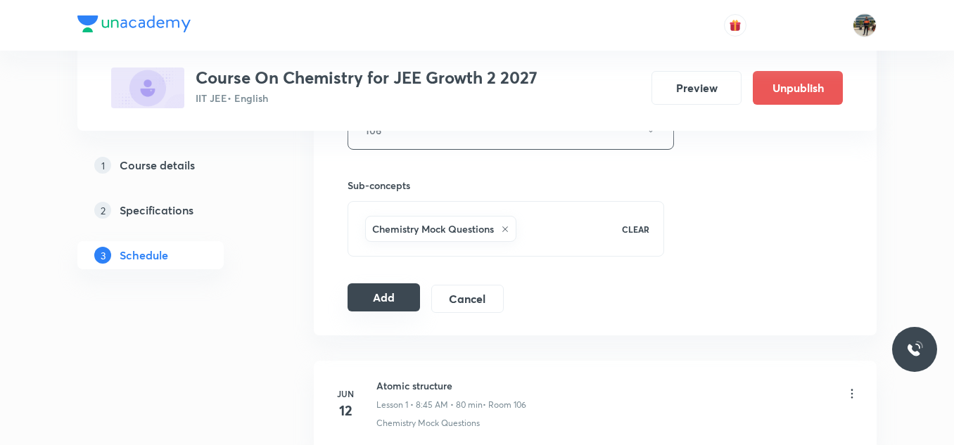
click at [370, 299] on button "Add" at bounding box center [384, 298] width 72 height 28
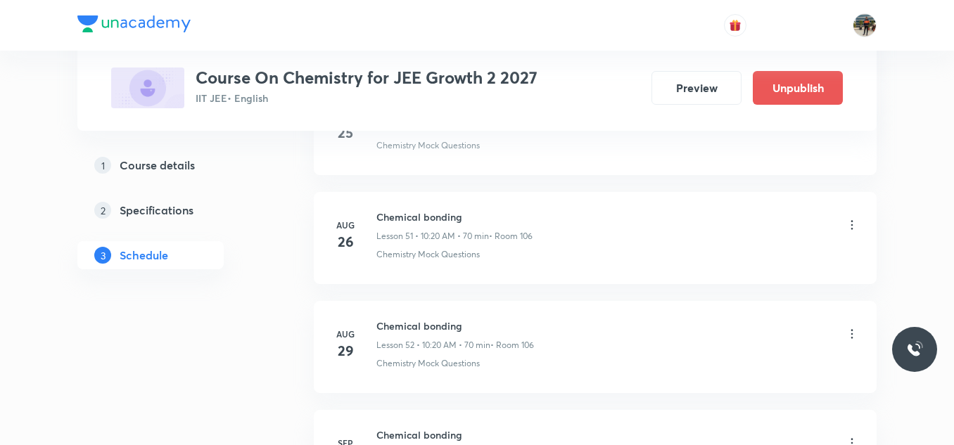
scroll to position [5816, 0]
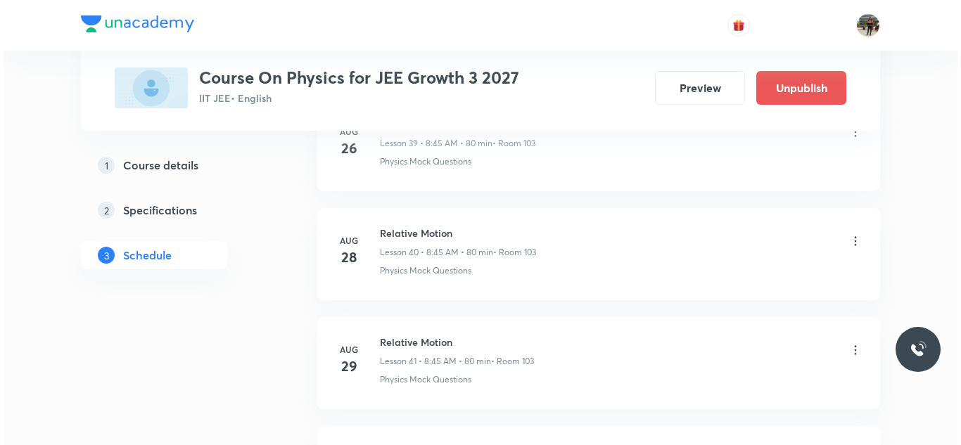
scroll to position [5354, 0]
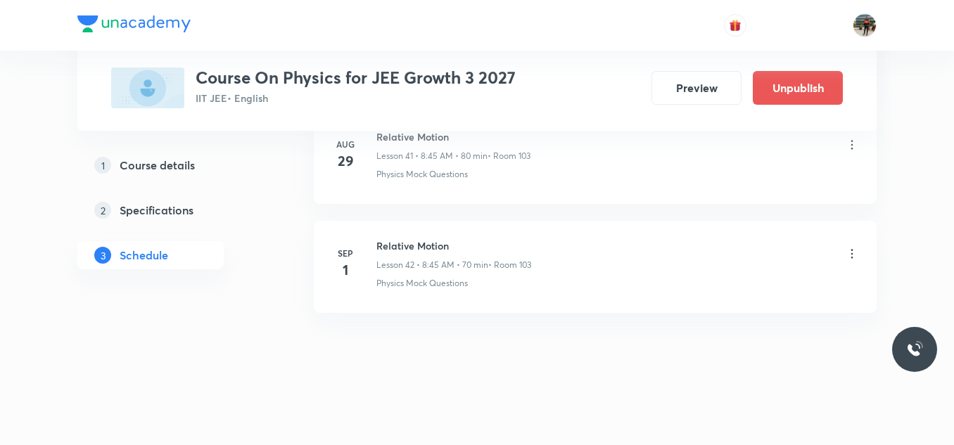
click at [851, 253] on icon at bounding box center [852, 253] width 2 height 9
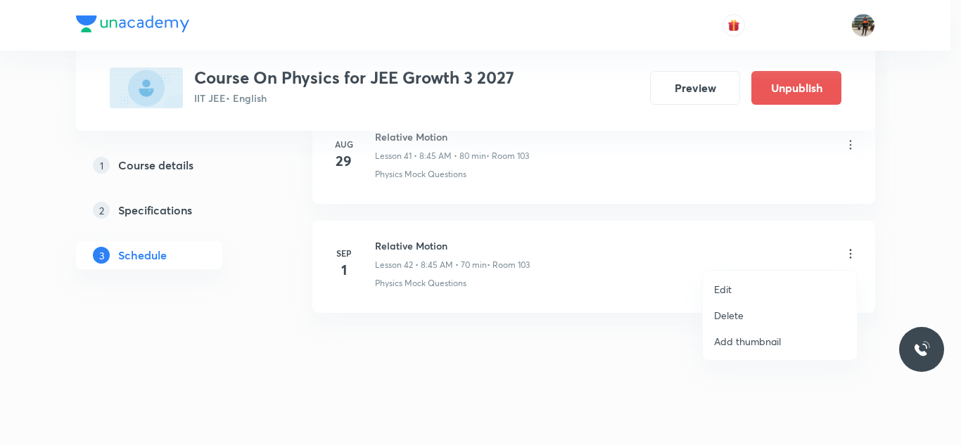
click at [732, 293] on p "Edit" at bounding box center [723, 289] width 18 height 15
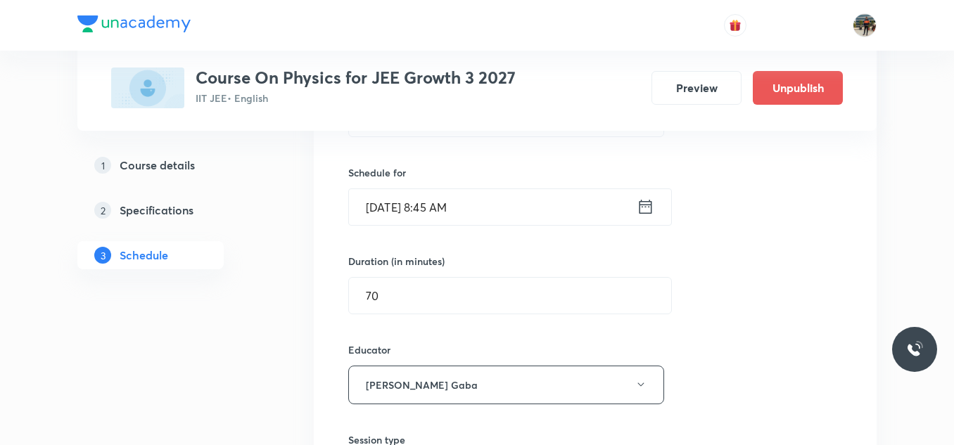
scroll to position [4794, 0]
click at [401, 282] on input "70" at bounding box center [510, 295] width 322 height 36
type input "7"
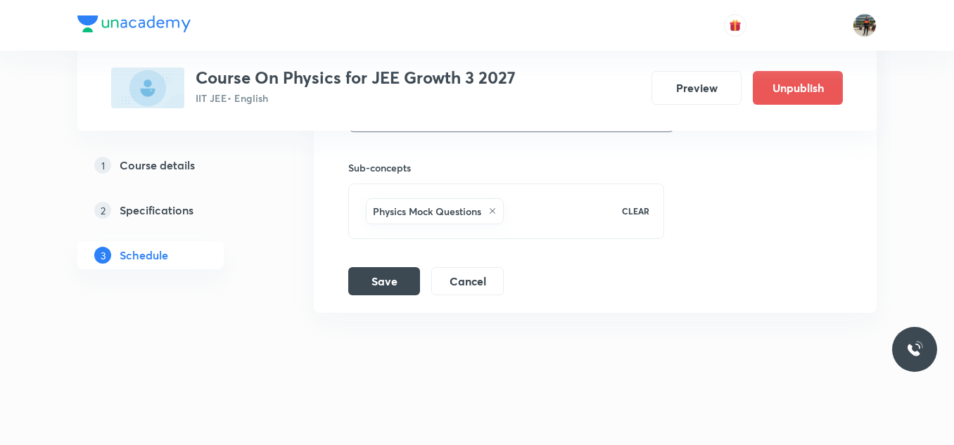
type input "60"
click at [401, 282] on button "Save" at bounding box center [384, 281] width 72 height 28
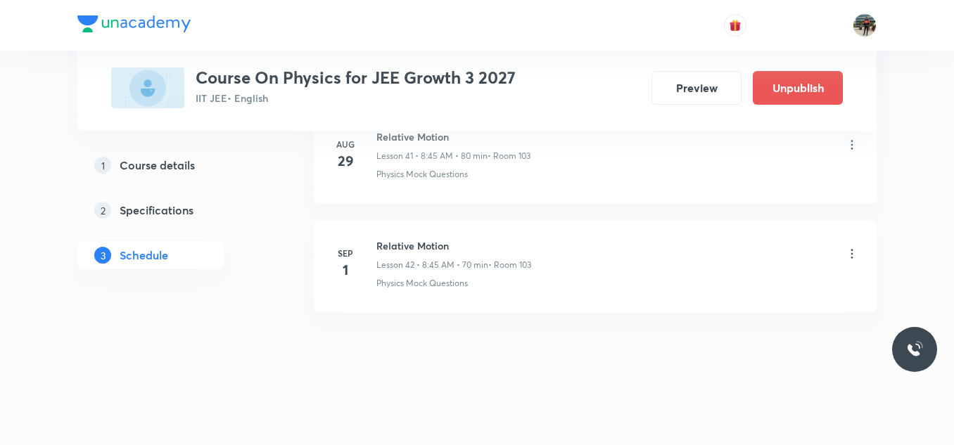
scroll to position [4617, 0]
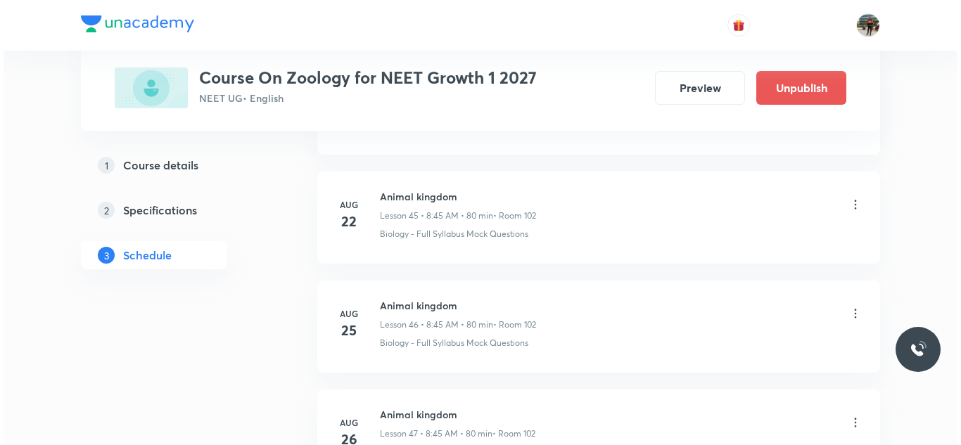
scroll to position [6135, 0]
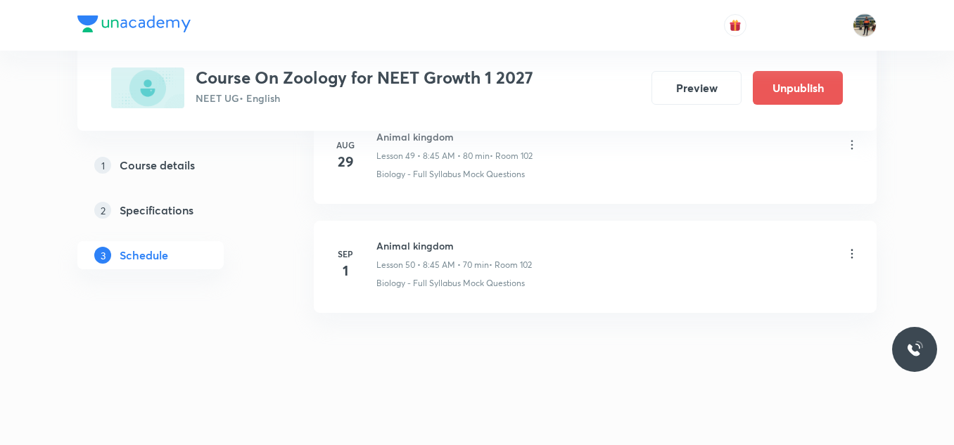
click at [851, 253] on icon at bounding box center [852, 254] width 14 height 14
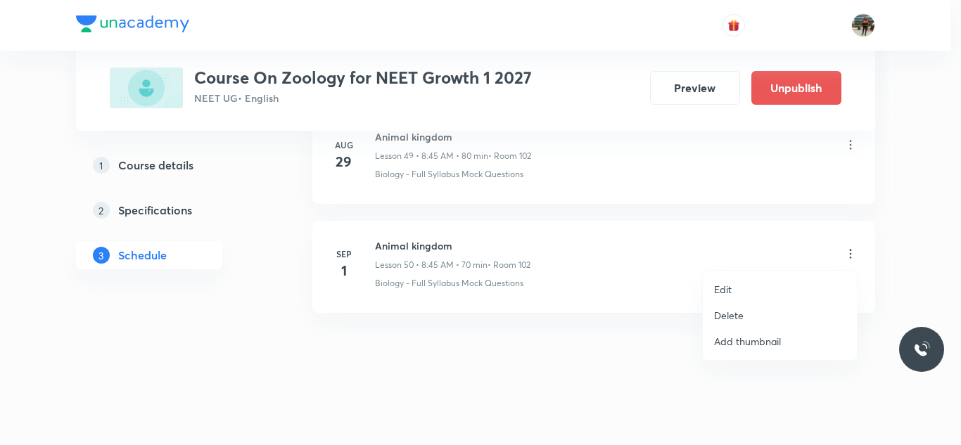
click at [727, 288] on p "Edit" at bounding box center [723, 289] width 18 height 15
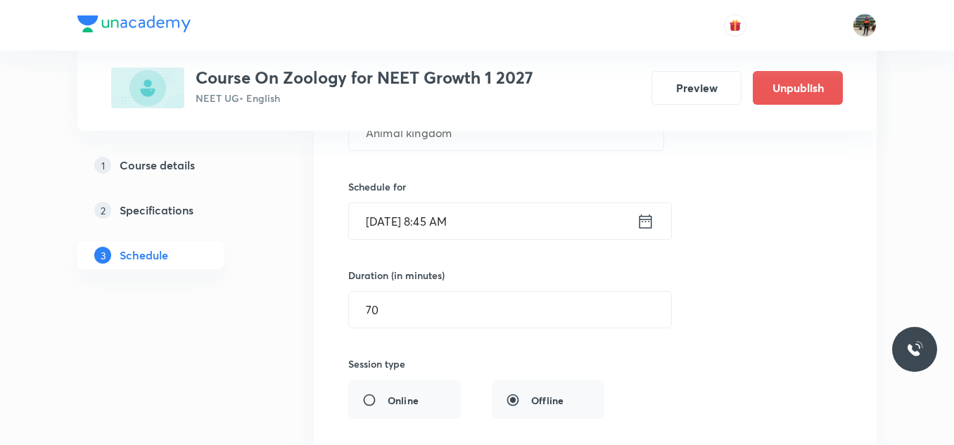
scroll to position [5647, 0]
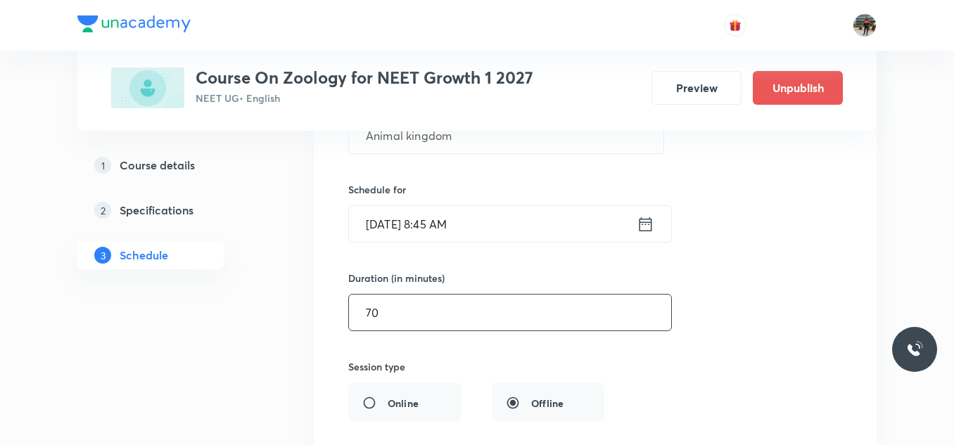
click at [449, 317] on input "70" at bounding box center [510, 313] width 322 height 36
type input "7"
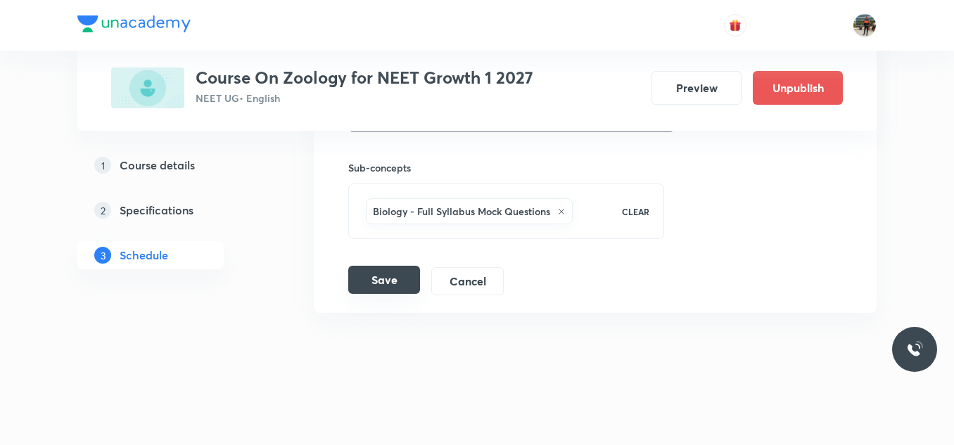
type input "60"
click at [375, 275] on button "Save" at bounding box center [384, 280] width 72 height 28
click at [375, 275] on button "Save" at bounding box center [384, 281] width 72 height 28
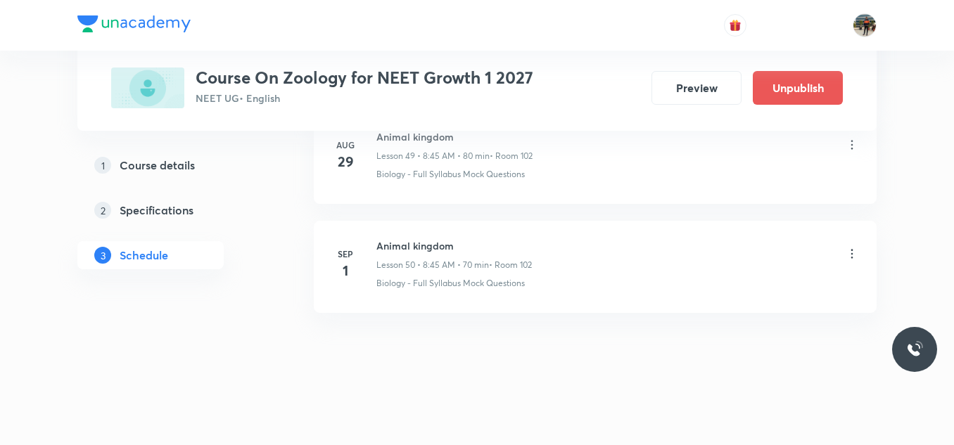
scroll to position [5489, 0]
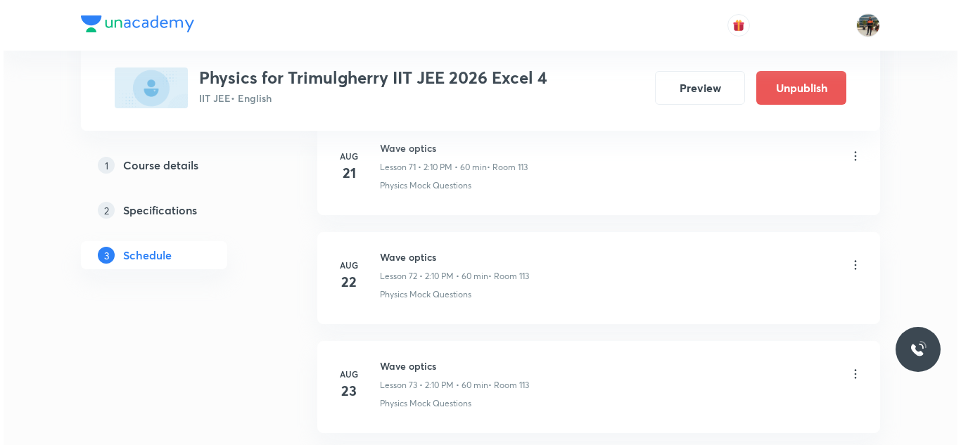
scroll to position [9170, 0]
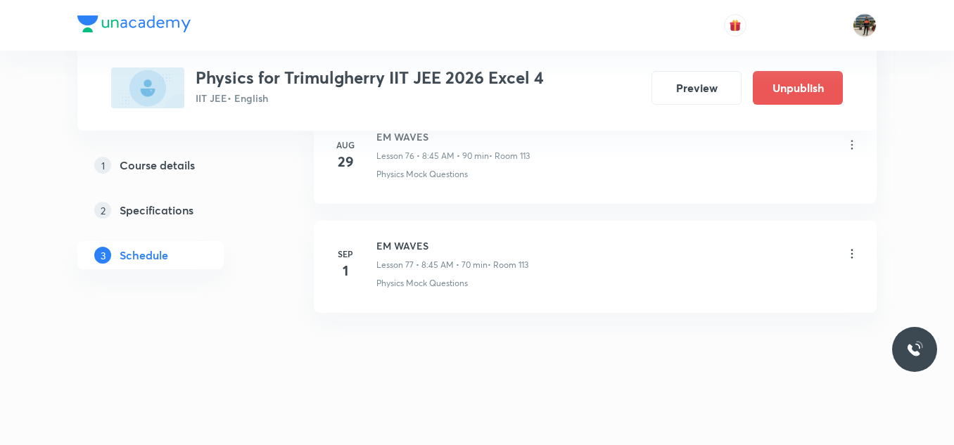
click at [852, 251] on icon at bounding box center [852, 254] width 14 height 14
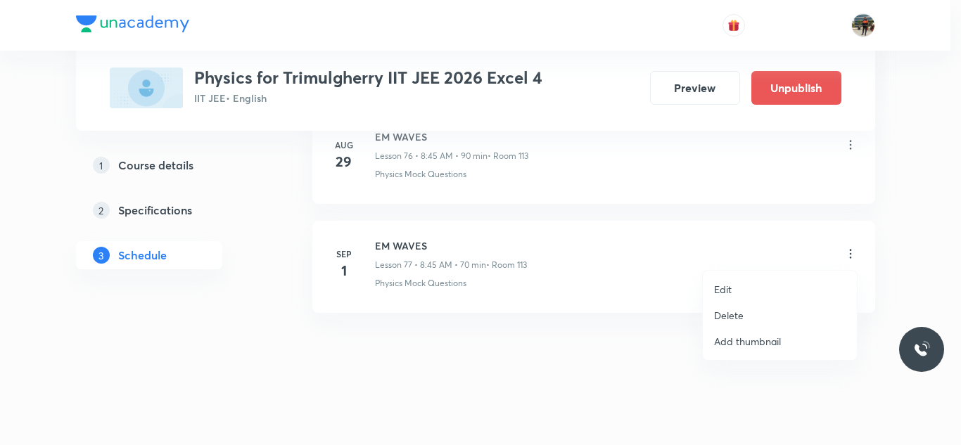
click at [724, 291] on p "Edit" at bounding box center [723, 289] width 18 height 15
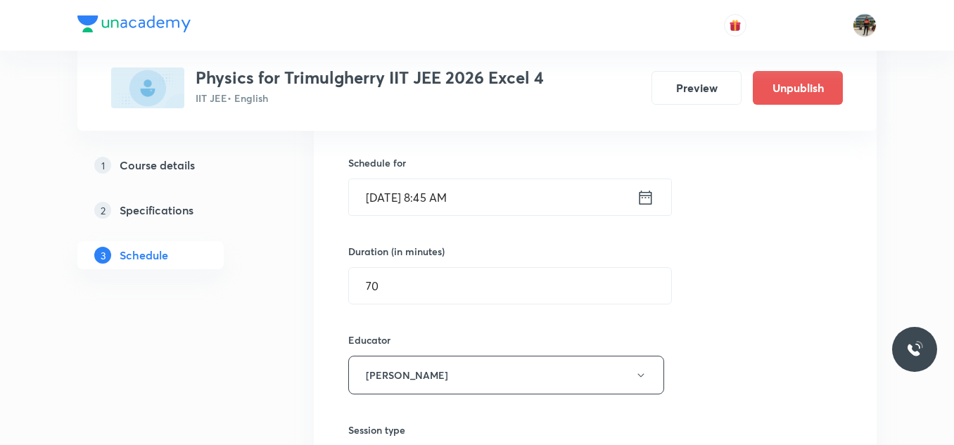
scroll to position [8618, 0]
click at [464, 293] on input "70" at bounding box center [510, 287] width 322 height 36
type input "7"
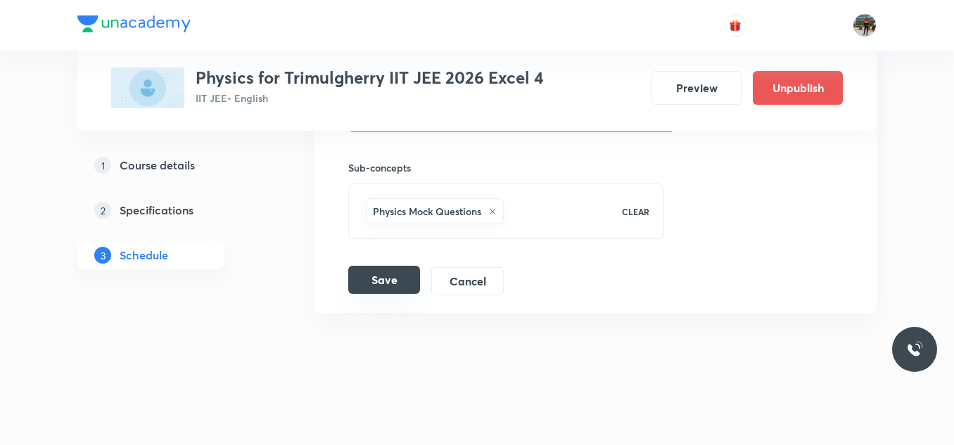
type input "60"
click at [373, 279] on button "Save" at bounding box center [384, 280] width 72 height 28
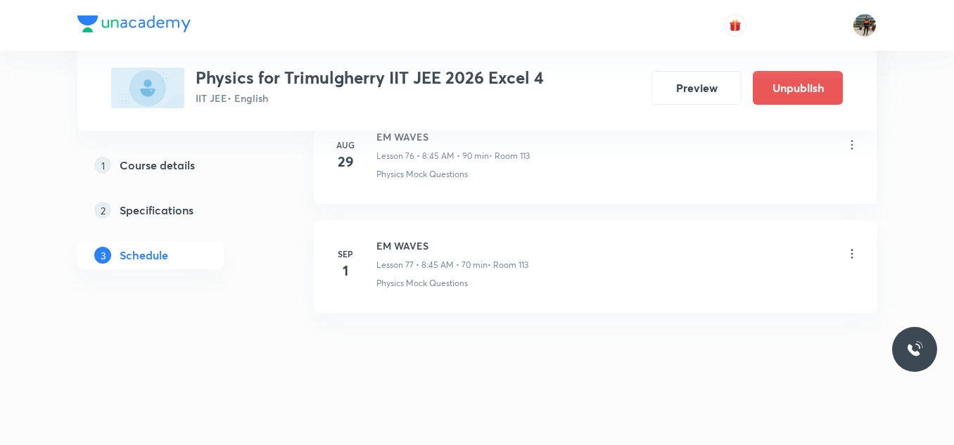
scroll to position [8433, 0]
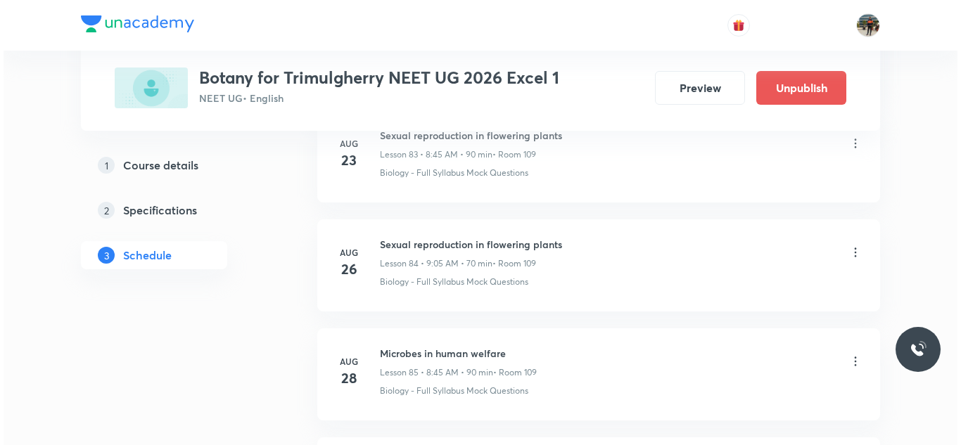
scroll to position [10171, 0]
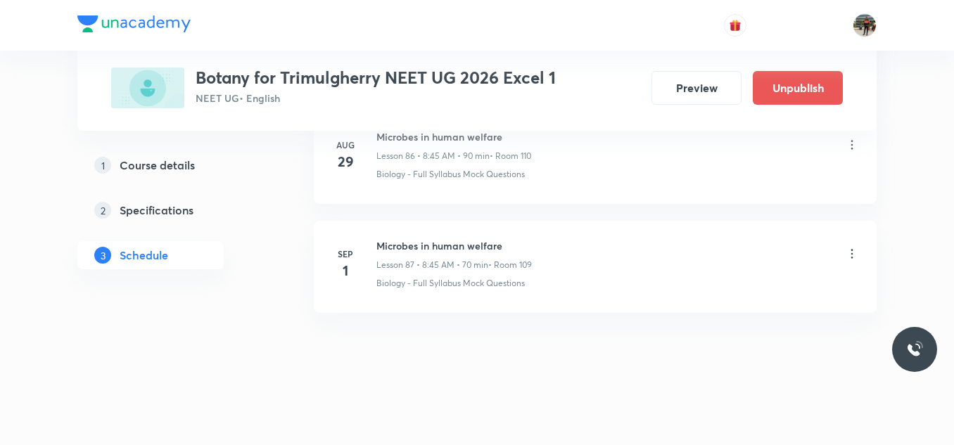
click at [856, 250] on icon at bounding box center [852, 254] width 14 height 14
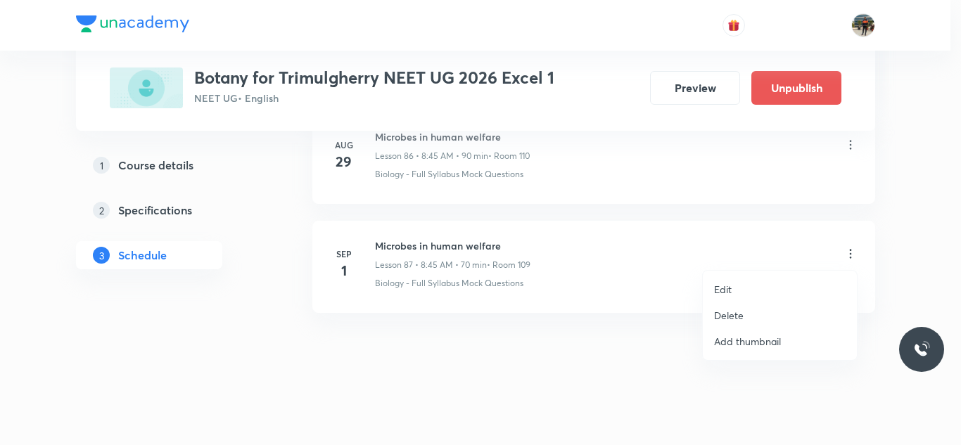
click at [728, 281] on li "Edit" at bounding box center [780, 290] width 154 height 26
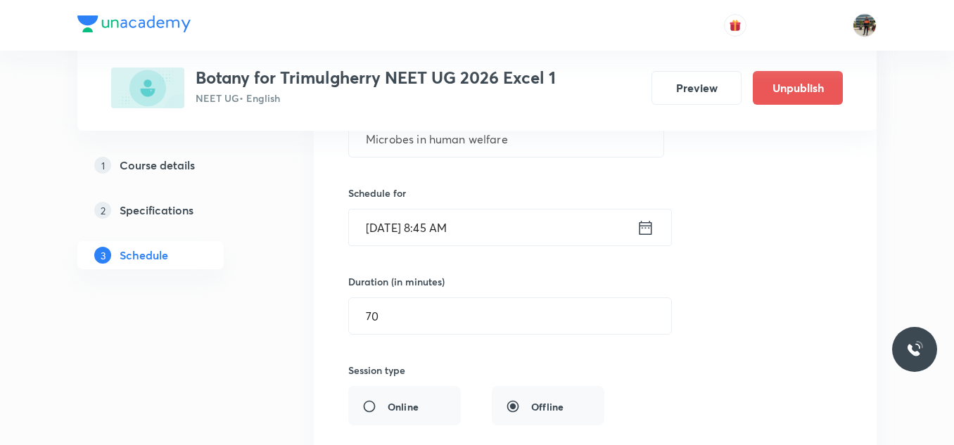
scroll to position [9680, 0]
click at [492, 317] on input "70" at bounding box center [510, 316] width 322 height 36
type input "7"
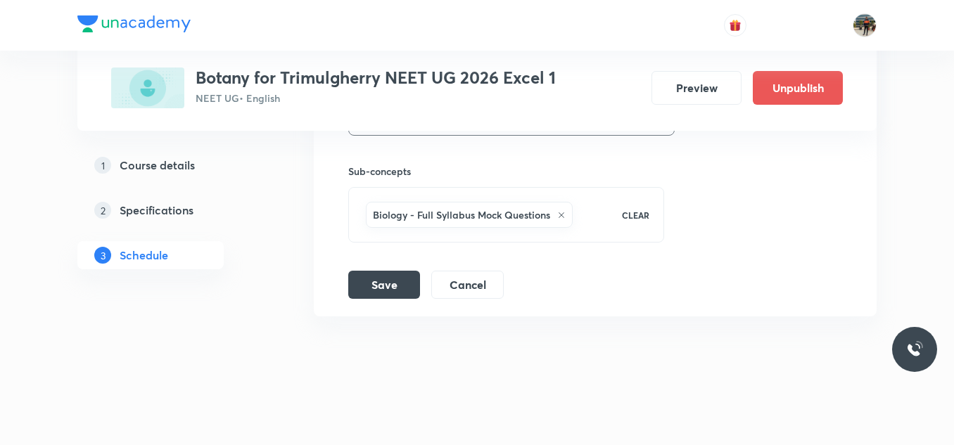
scroll to position [10065, 0]
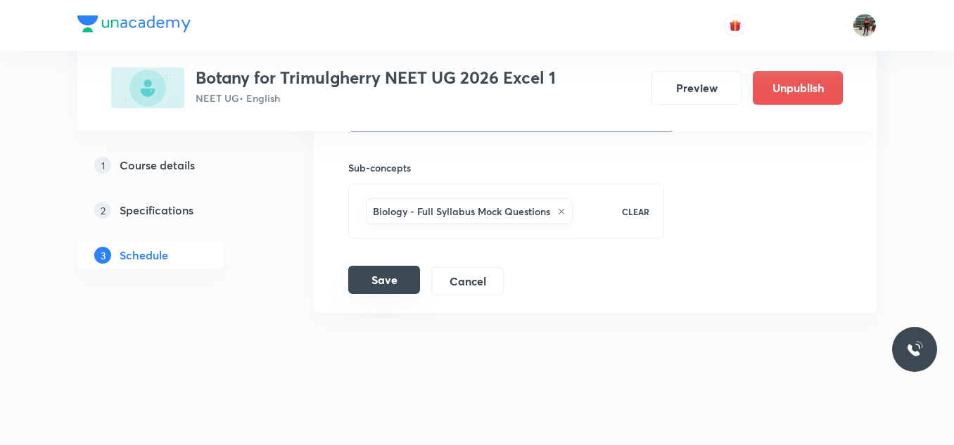
type input "60"
click at [380, 276] on button "Save" at bounding box center [384, 280] width 72 height 28
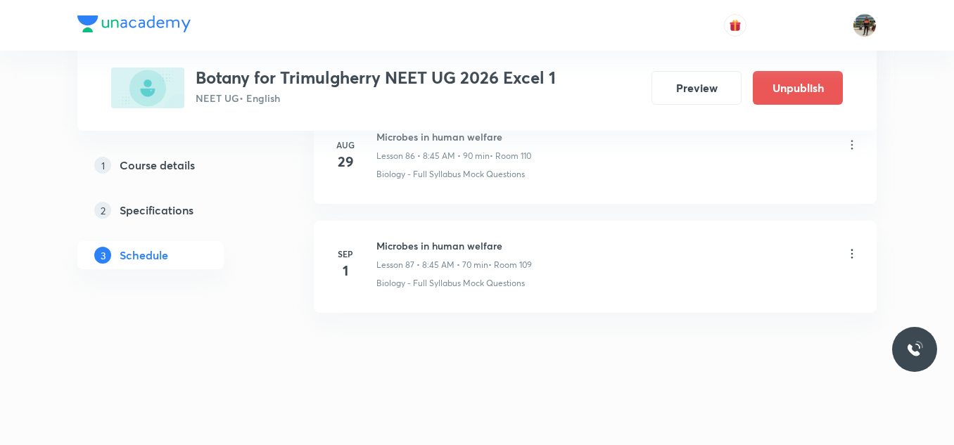
scroll to position [9524, 0]
